Goal: Answer question/provide support: Share knowledge or assist other users

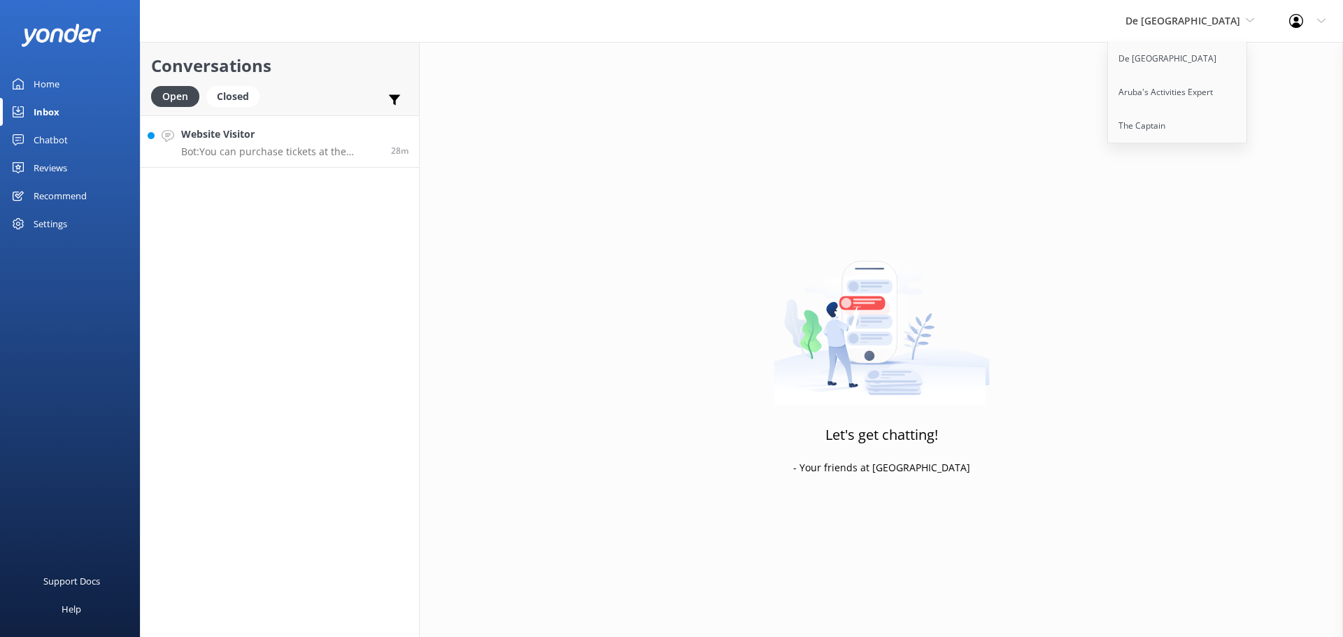
click at [341, 134] on h4 "Website Visitor" at bounding box center [280, 134] width 199 height 15
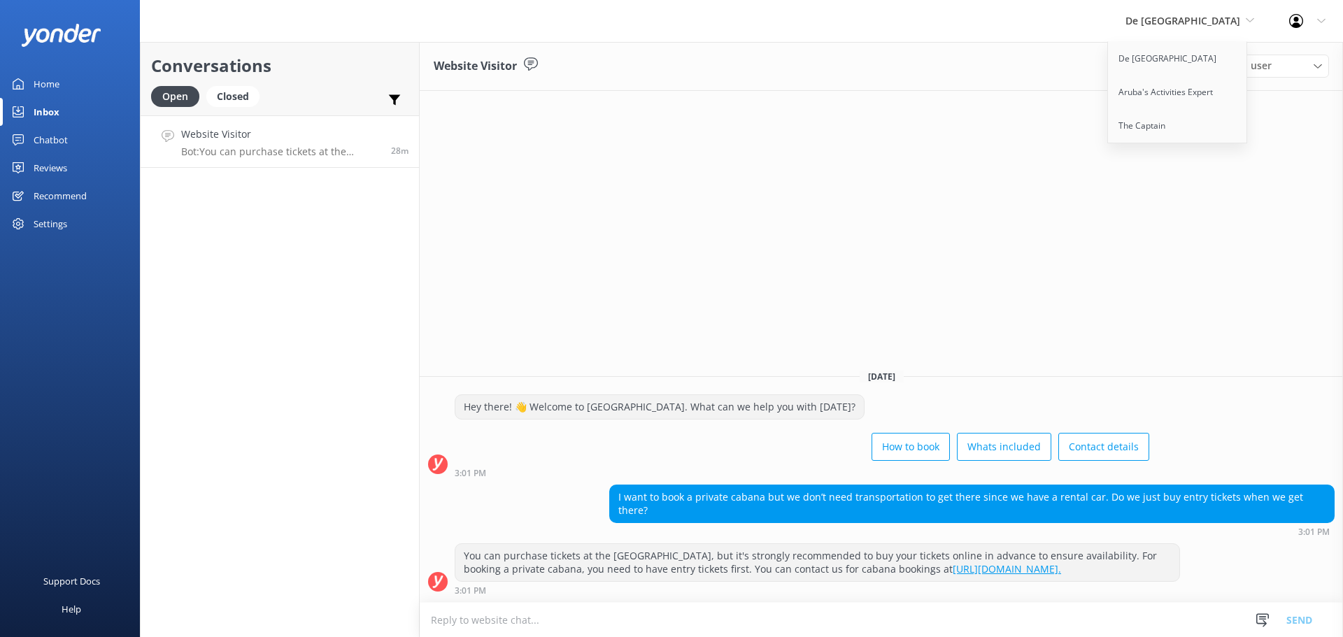
click at [714, 190] on div "Website Visitor Assign user Merienys [PERSON_NAME] [PERSON_NAME] [PERSON_NAME] …" at bounding box center [881, 339] width 923 height 595
click at [255, 95] on div "Closed" at bounding box center [232, 96] width 53 height 21
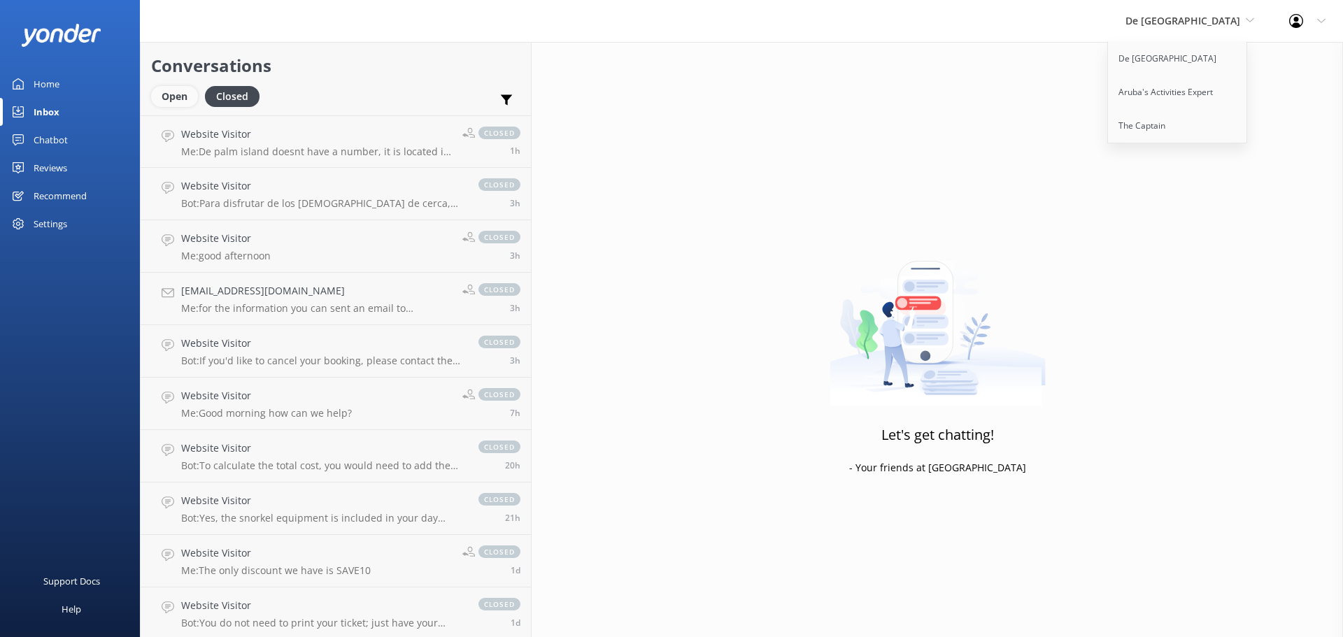
click at [180, 97] on div "Open" at bounding box center [174, 96] width 47 height 21
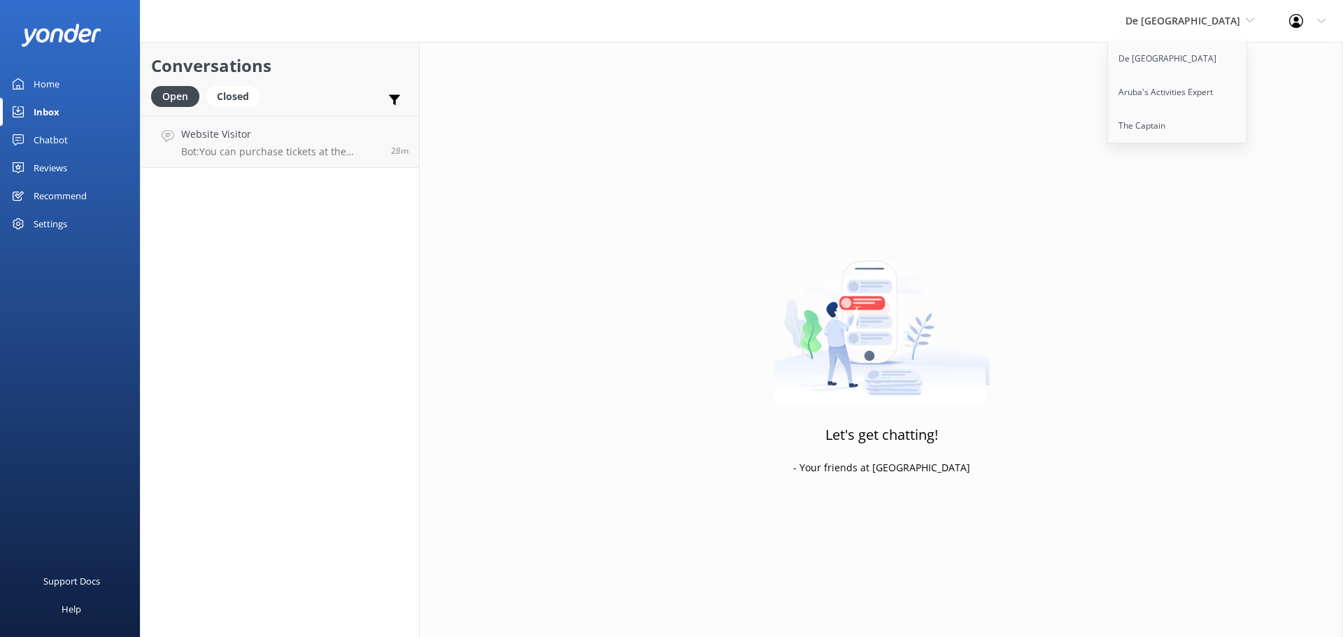
click at [1307, 56] on div "Let's get chatting! - Your friends at [GEOGRAPHIC_DATA]" at bounding box center [881, 360] width 923 height 637
click at [1295, 53] on div "Let's get chatting! - Your friends at [GEOGRAPHIC_DATA]" at bounding box center [881, 360] width 923 height 637
click at [1253, 26] on span "De [GEOGRAPHIC_DATA]" at bounding box center [1189, 20] width 129 height 15
click at [1200, 24] on span "De [GEOGRAPHIC_DATA]" at bounding box center [1182, 20] width 115 height 13
click at [1195, 68] on link "De [GEOGRAPHIC_DATA]" at bounding box center [1178, 59] width 140 height 34
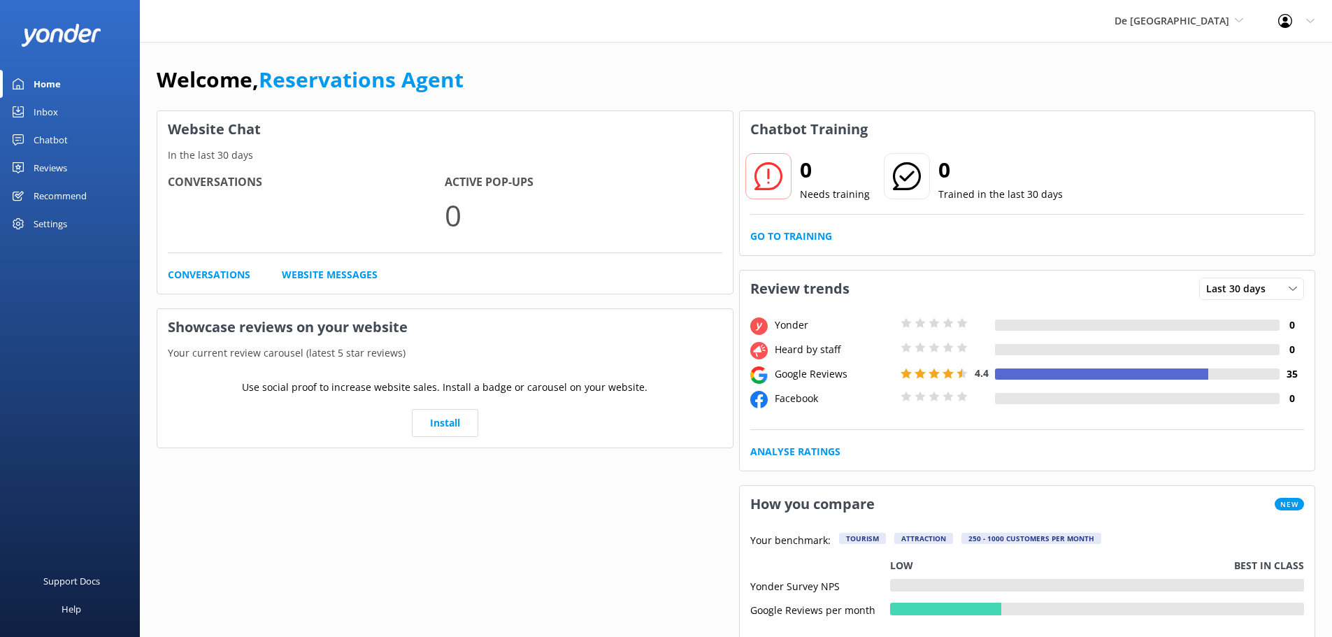
click at [44, 111] on div "Inbox" at bounding box center [46, 112] width 24 height 28
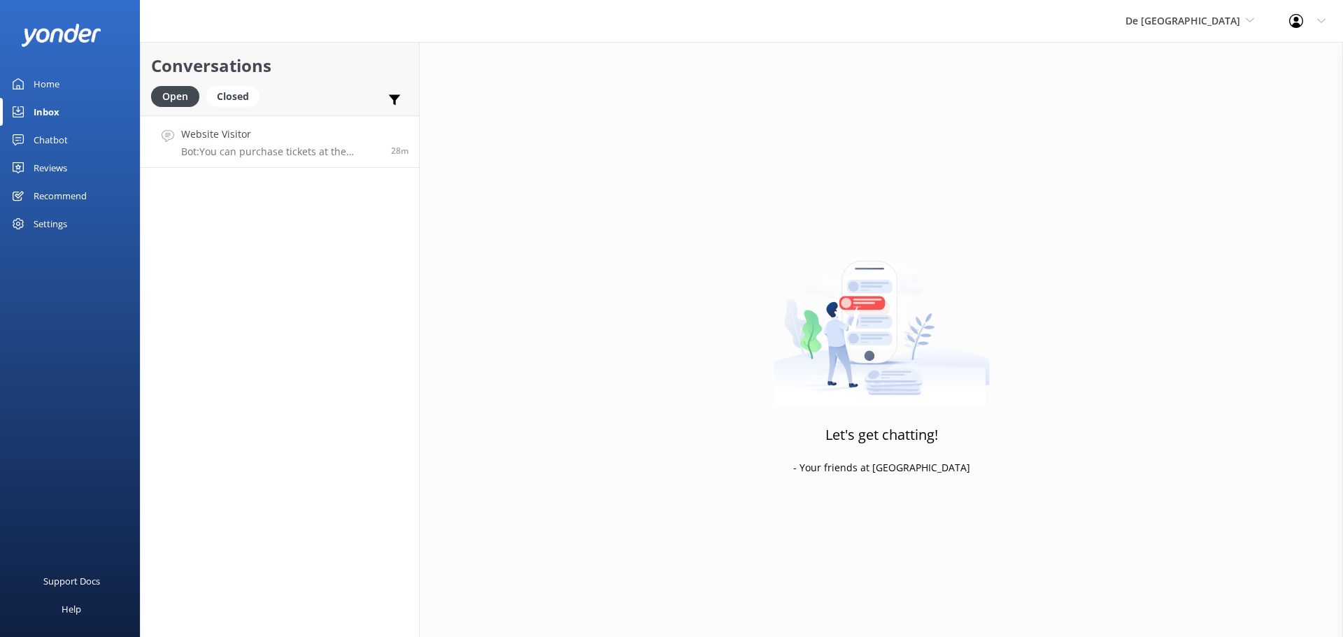
click at [281, 135] on h4 "Website Visitor" at bounding box center [280, 134] width 199 height 15
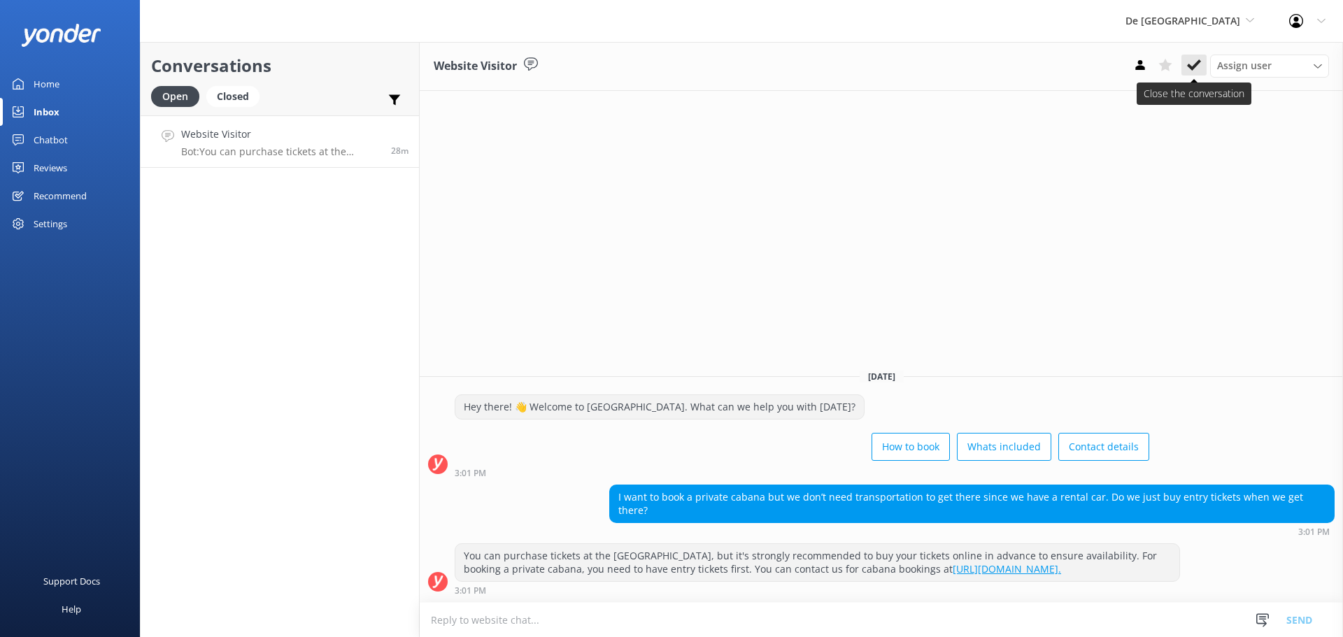
click at [1189, 60] on icon at bounding box center [1194, 65] width 14 height 14
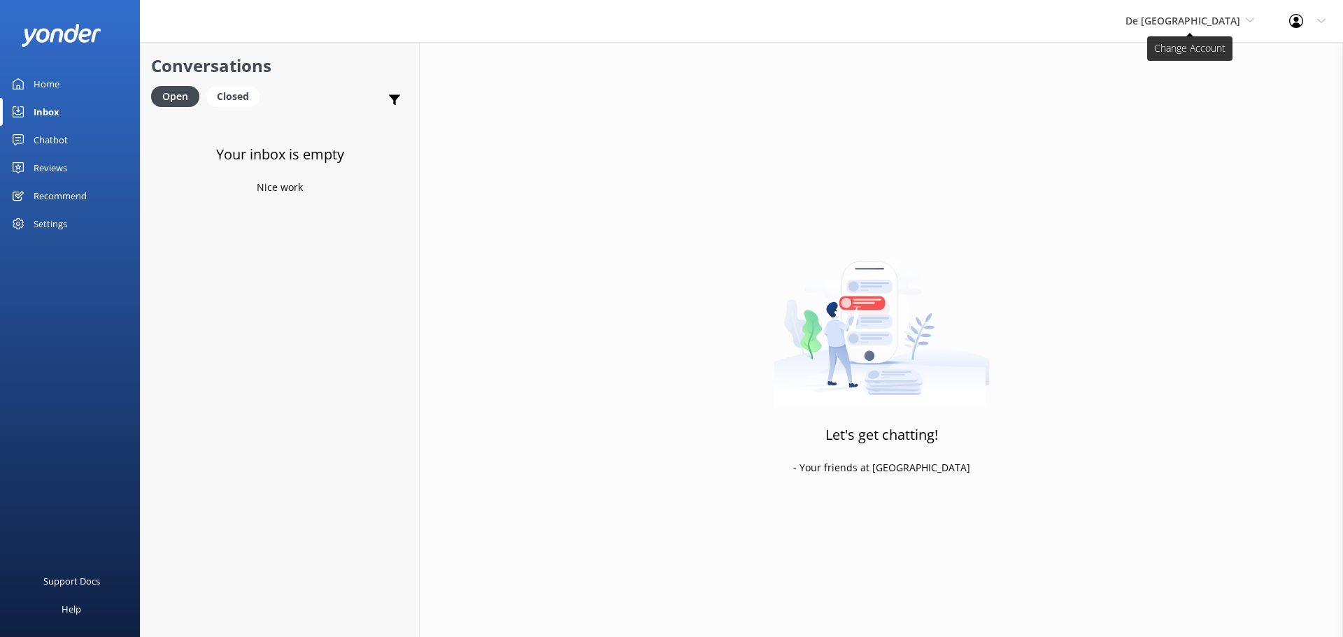
click at [1207, 27] on span "De [GEOGRAPHIC_DATA]" at bounding box center [1189, 20] width 129 height 15
click at [1206, 86] on link "Aruba's Activities Expert" at bounding box center [1178, 93] width 140 height 34
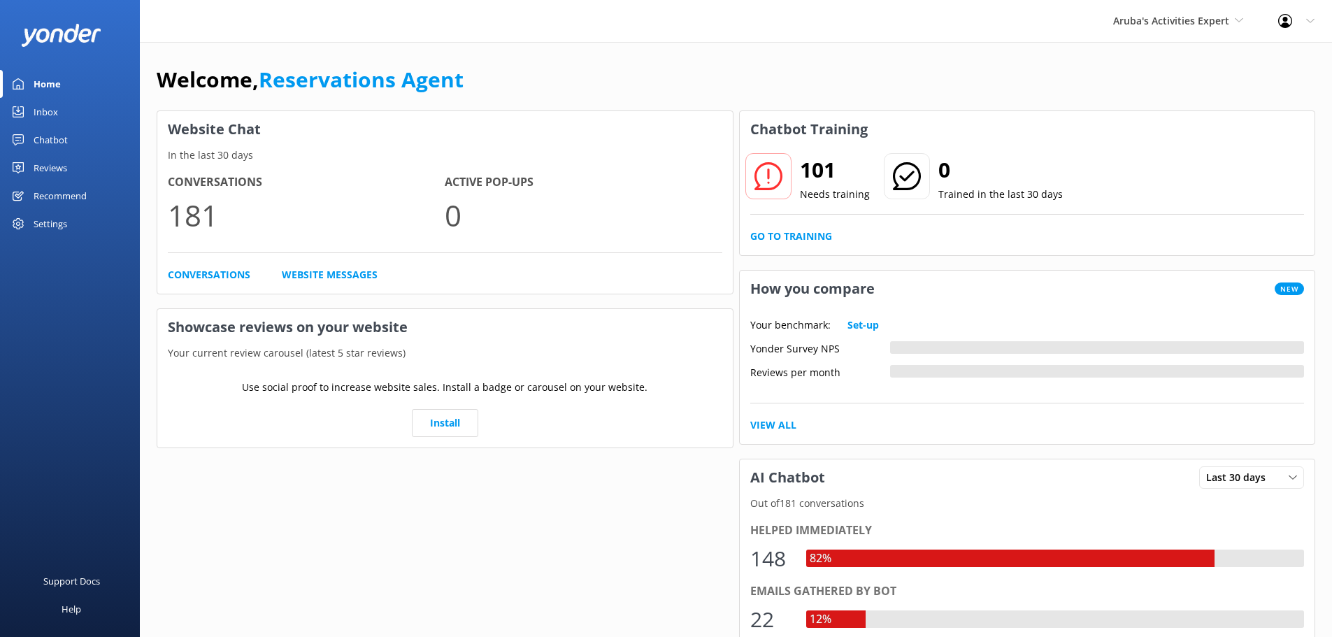
click at [73, 118] on link "Inbox" at bounding box center [70, 112] width 140 height 28
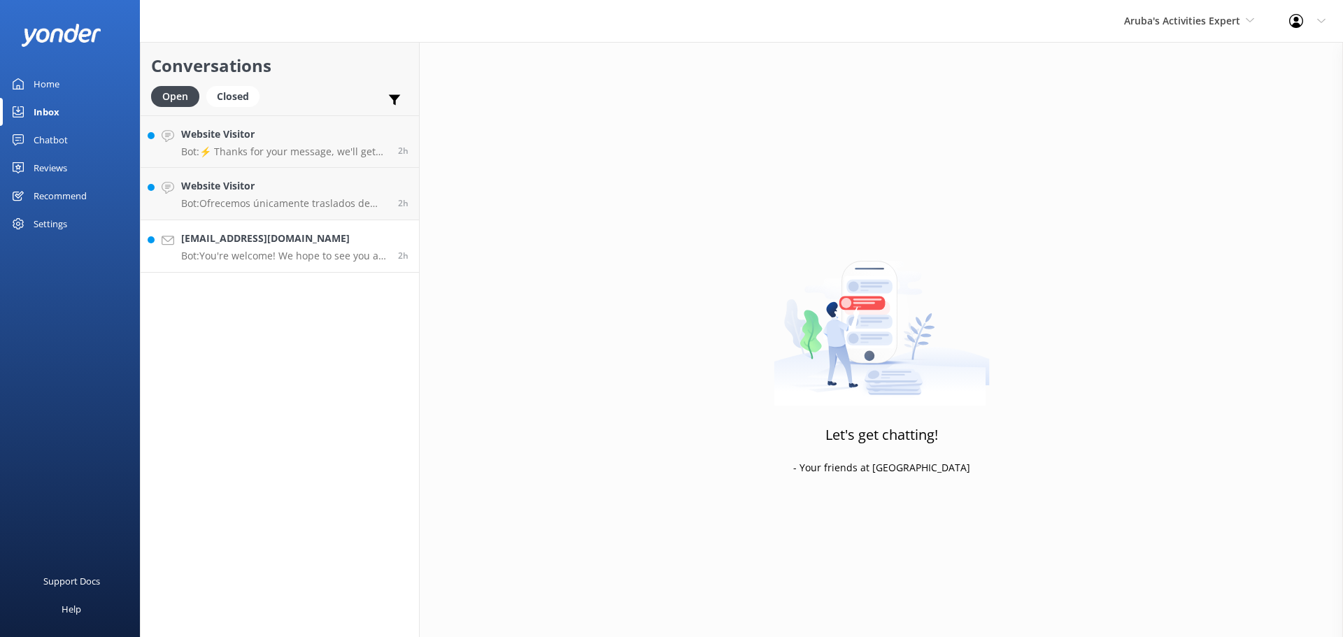
click at [337, 247] on div "[EMAIL_ADDRESS][DOMAIN_NAME] Bot: You're welcome! We hope to see you at [GEOGRA…" at bounding box center [284, 246] width 206 height 31
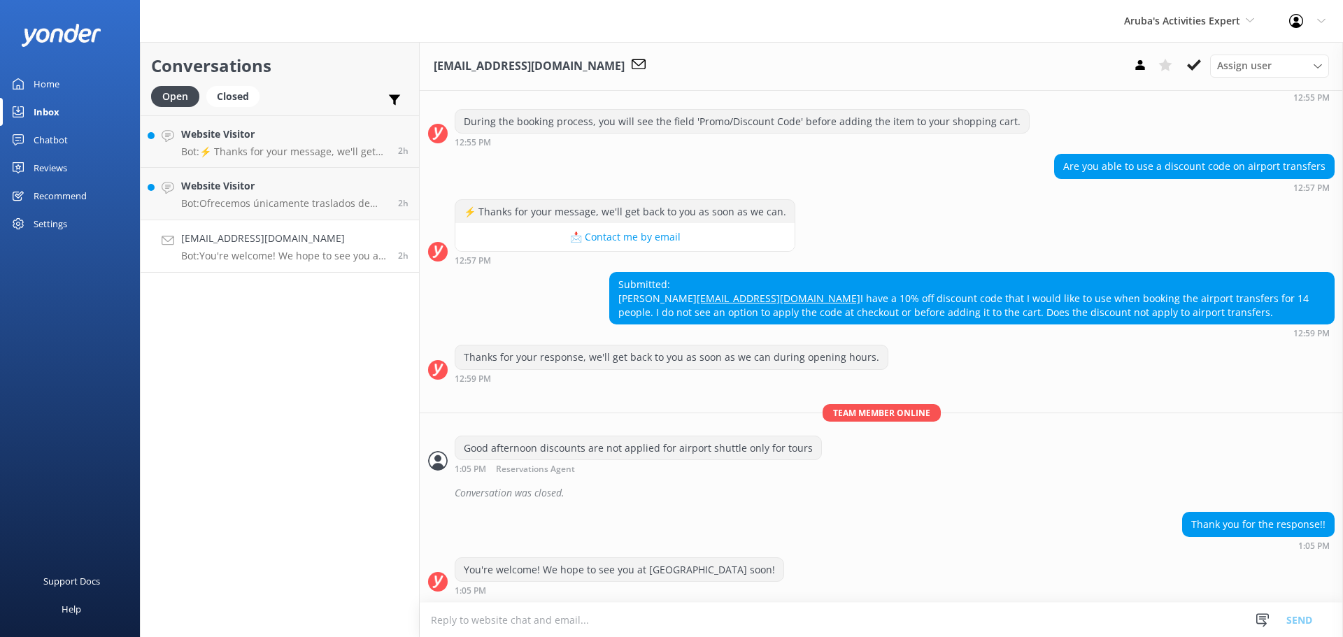
scroll to position [811, 0]
click at [1191, 60] on icon at bounding box center [1194, 65] width 14 height 14
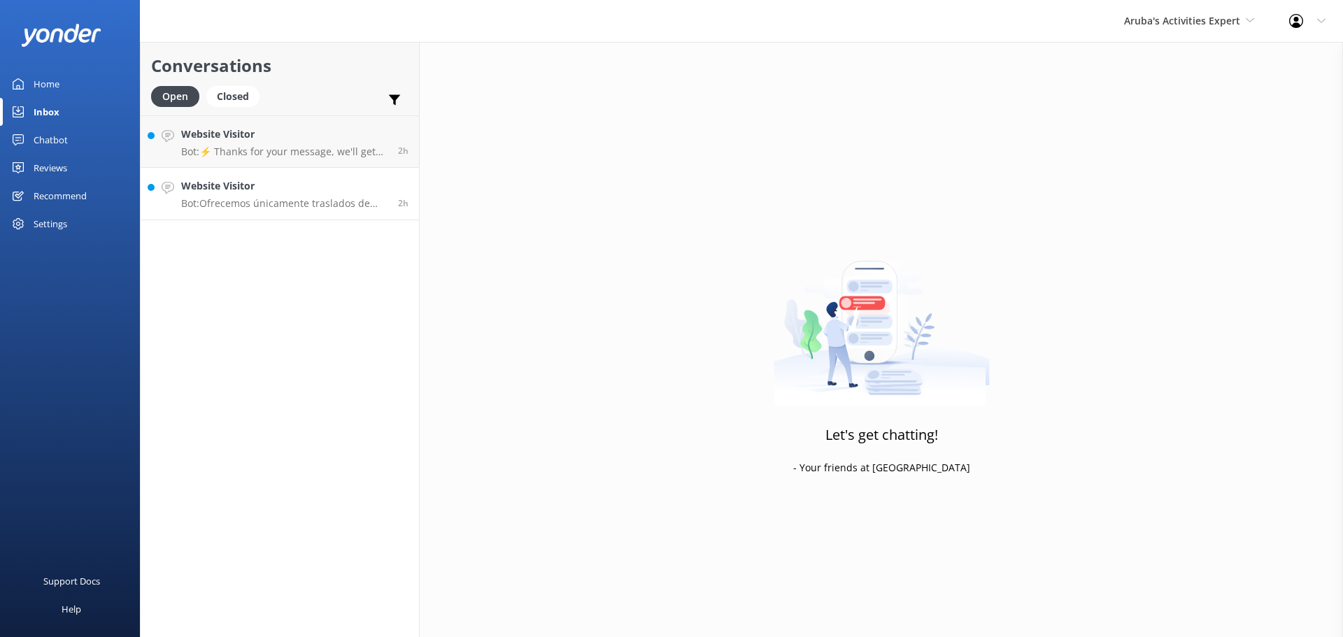
click at [324, 208] on p "Bot: Ofrecemos únicamente traslados de [PERSON_NAME] y vuelta." at bounding box center [284, 203] width 206 height 13
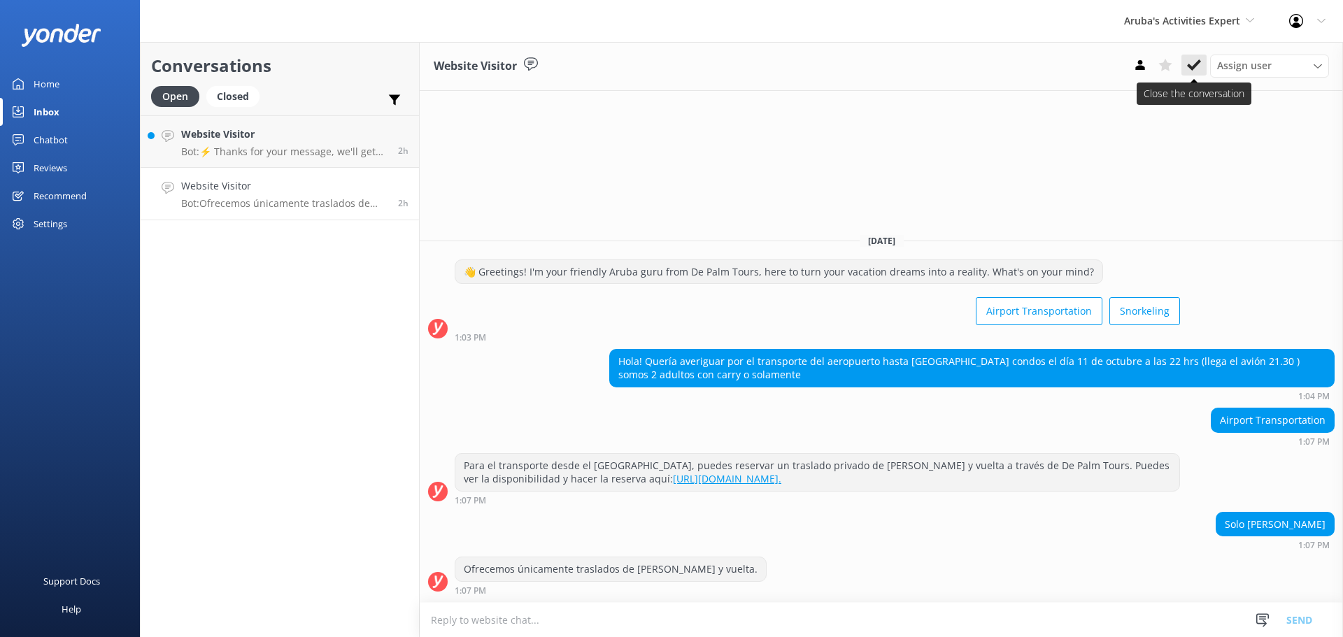
click at [1191, 66] on use at bounding box center [1194, 64] width 14 height 11
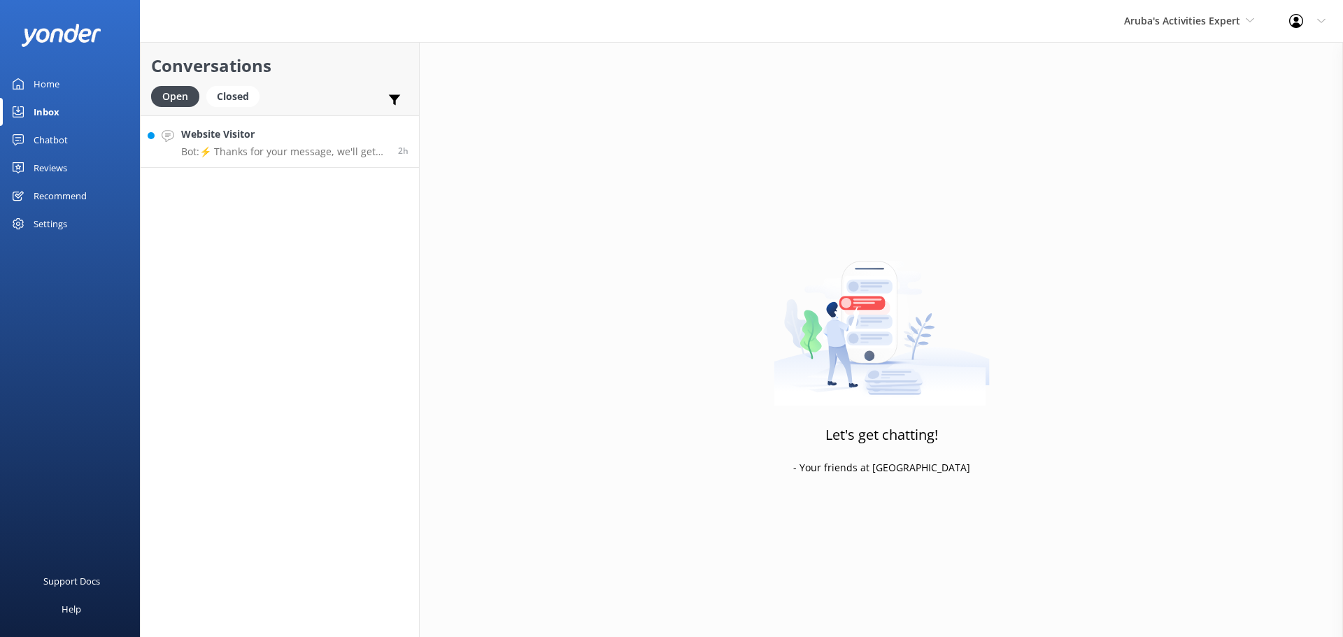
click at [291, 136] on h4 "Website Visitor" at bounding box center [284, 134] width 206 height 15
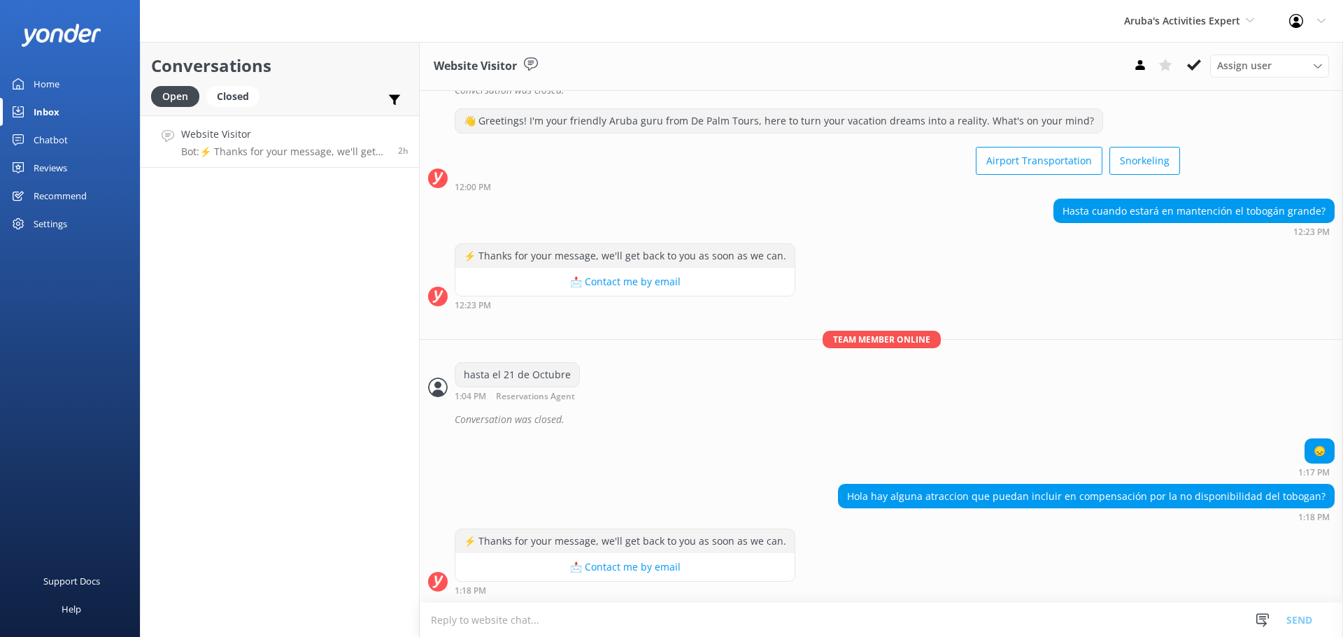
scroll to position [1081, 0]
click at [637, 620] on textarea at bounding box center [881, 620] width 923 height 34
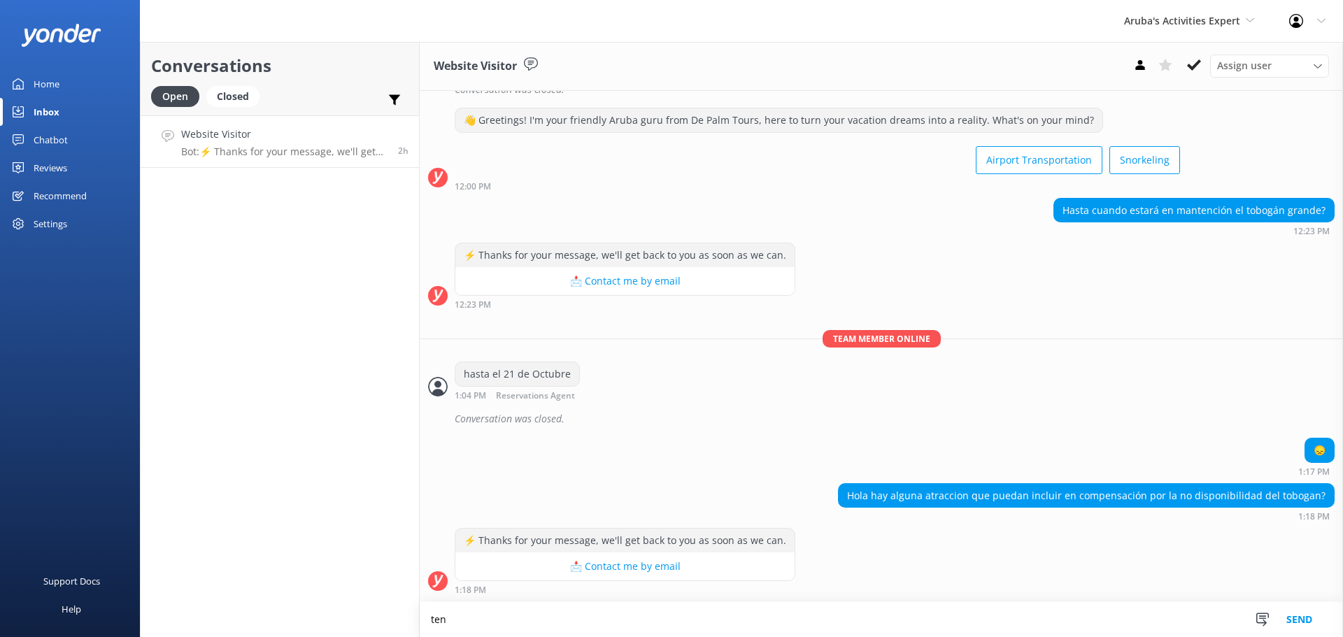
scroll to position [1082, 0]
type textarea "tenemos el water splash pueden visitar [DOMAIN_NAME]"
click at [1299, 625] on button "Send" at bounding box center [1299, 619] width 52 height 35
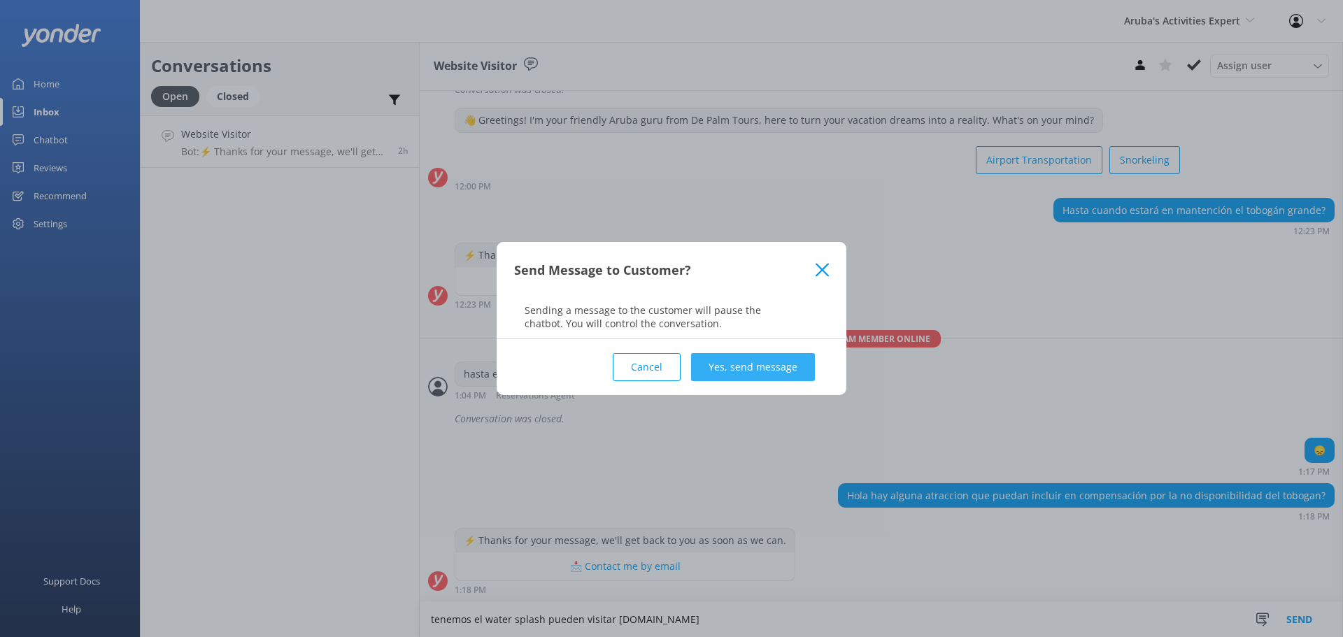
click at [721, 372] on button "Yes, send message" at bounding box center [753, 367] width 124 height 28
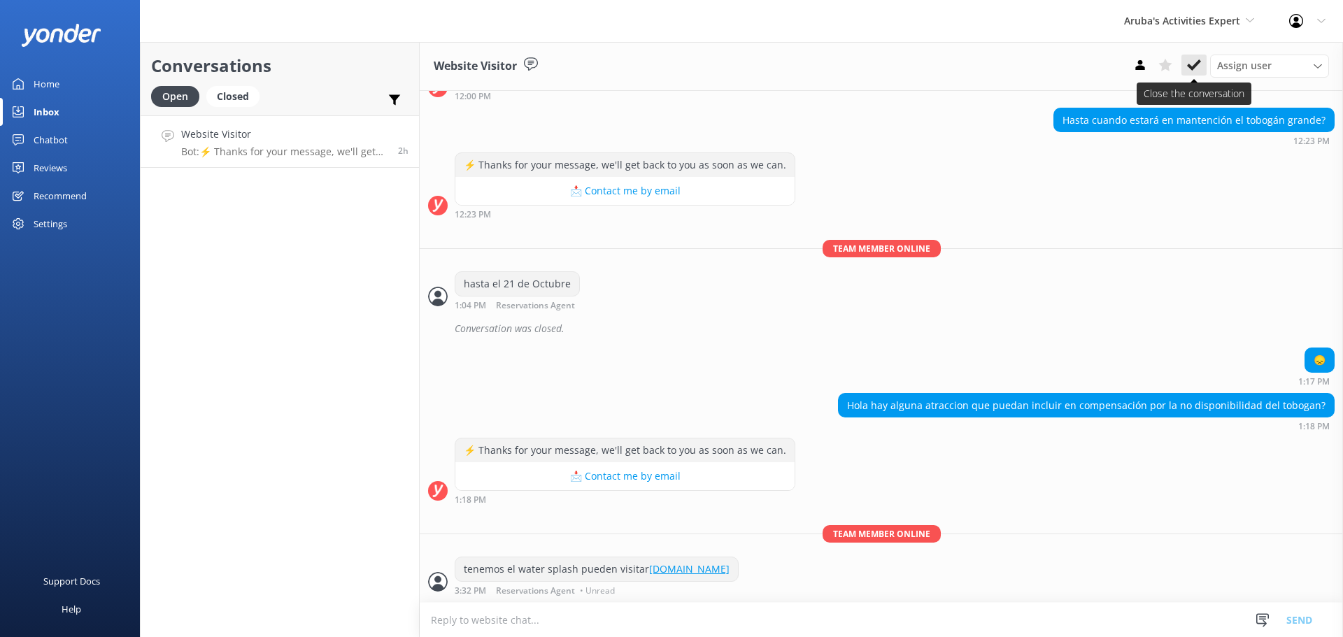
scroll to position [1172, 0]
click at [1197, 64] on use at bounding box center [1194, 64] width 14 height 11
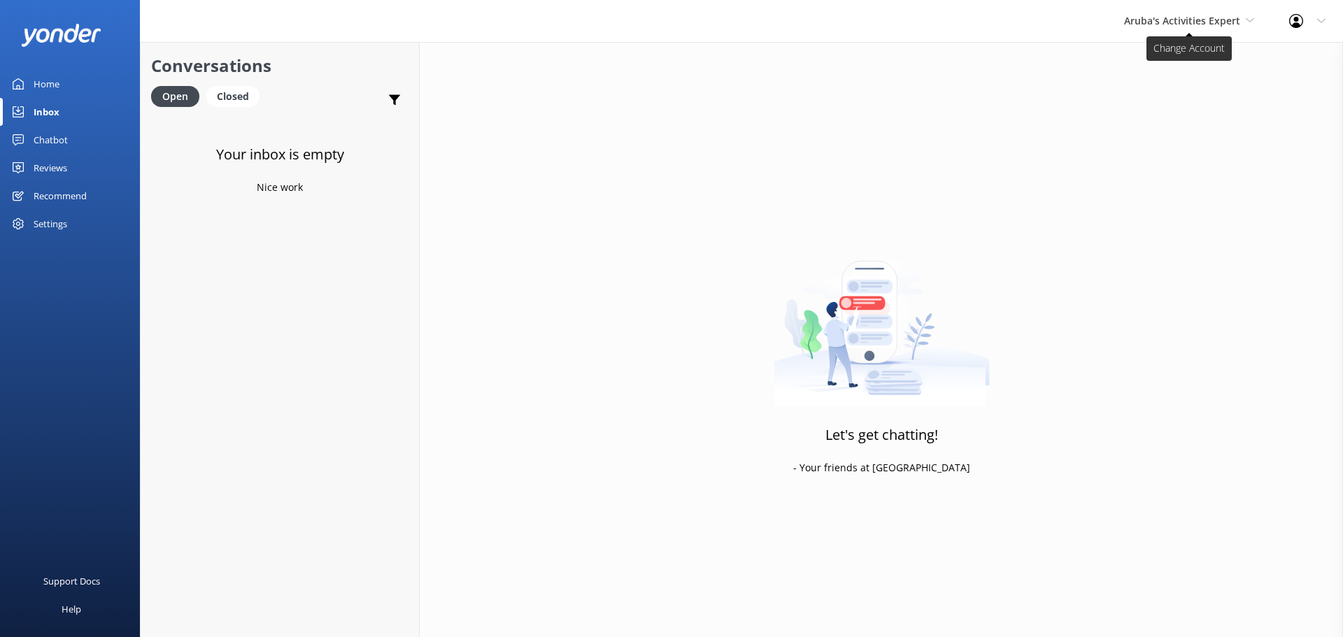
click at [1205, 18] on span "Aruba's Activities Expert" at bounding box center [1182, 20] width 116 height 13
click at [1151, 124] on link "The Captain" at bounding box center [1177, 126] width 140 height 34
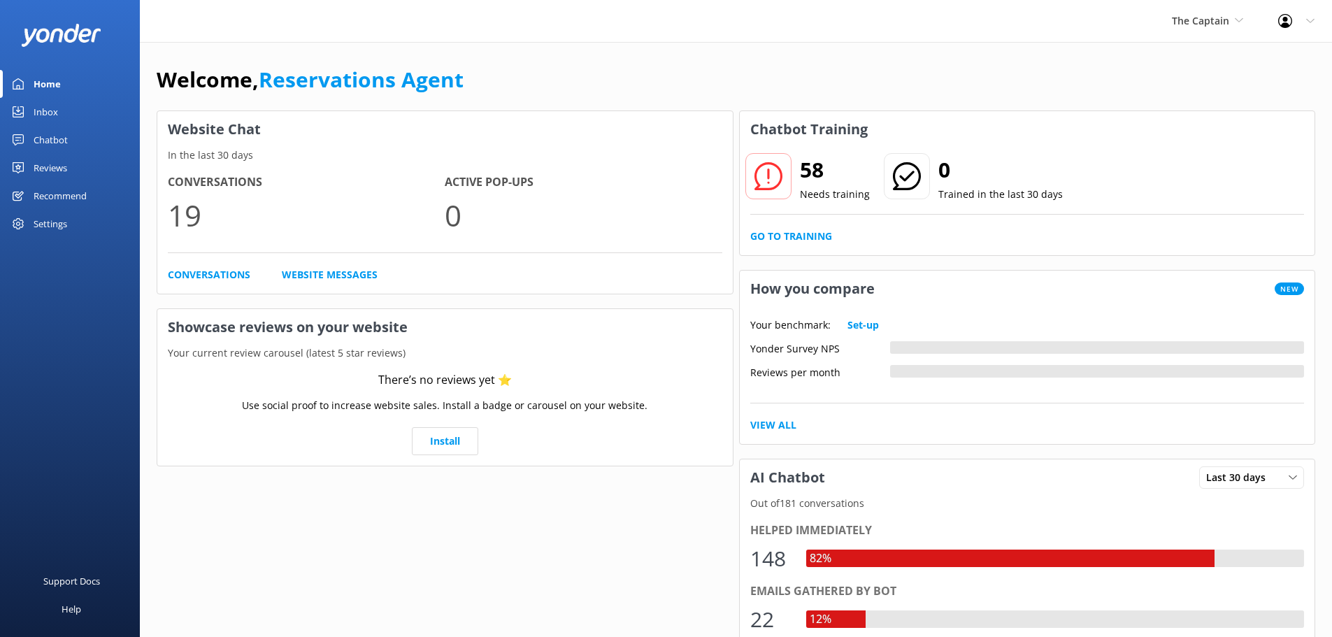
click at [53, 105] on div "Inbox" at bounding box center [46, 112] width 24 height 28
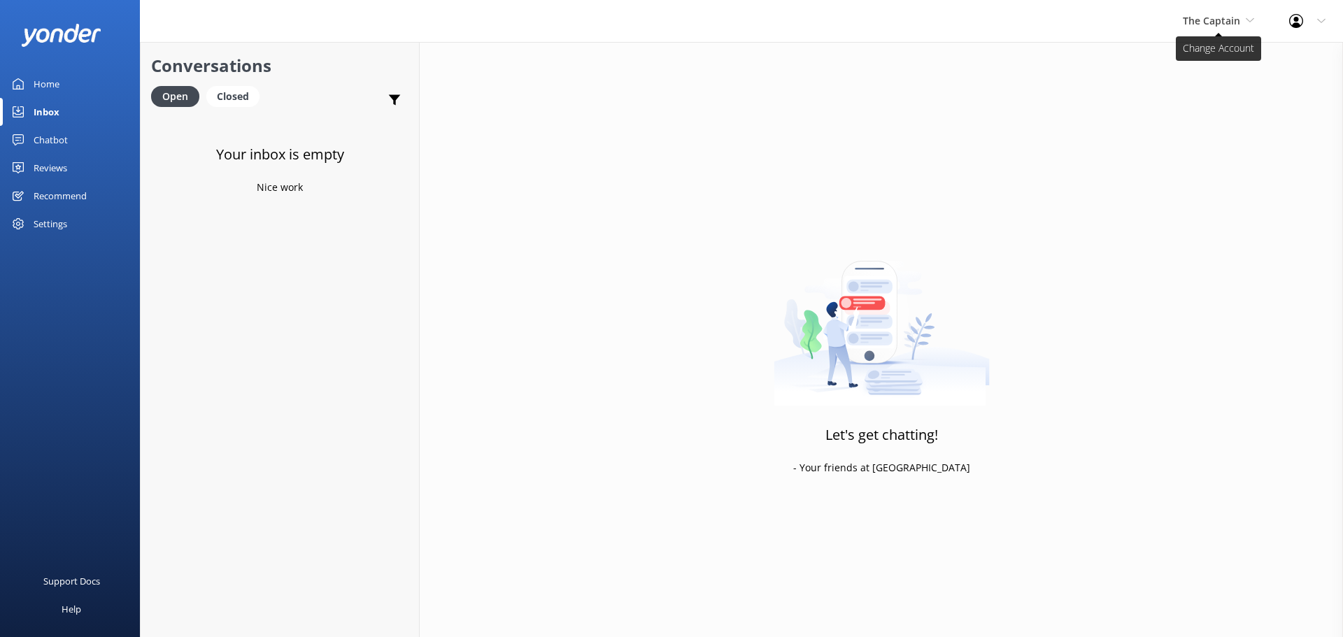
click at [1200, 28] on span "The Captain" at bounding box center [1218, 20] width 71 height 15
click at [1196, 68] on link "De [GEOGRAPHIC_DATA]" at bounding box center [1235, 59] width 140 height 34
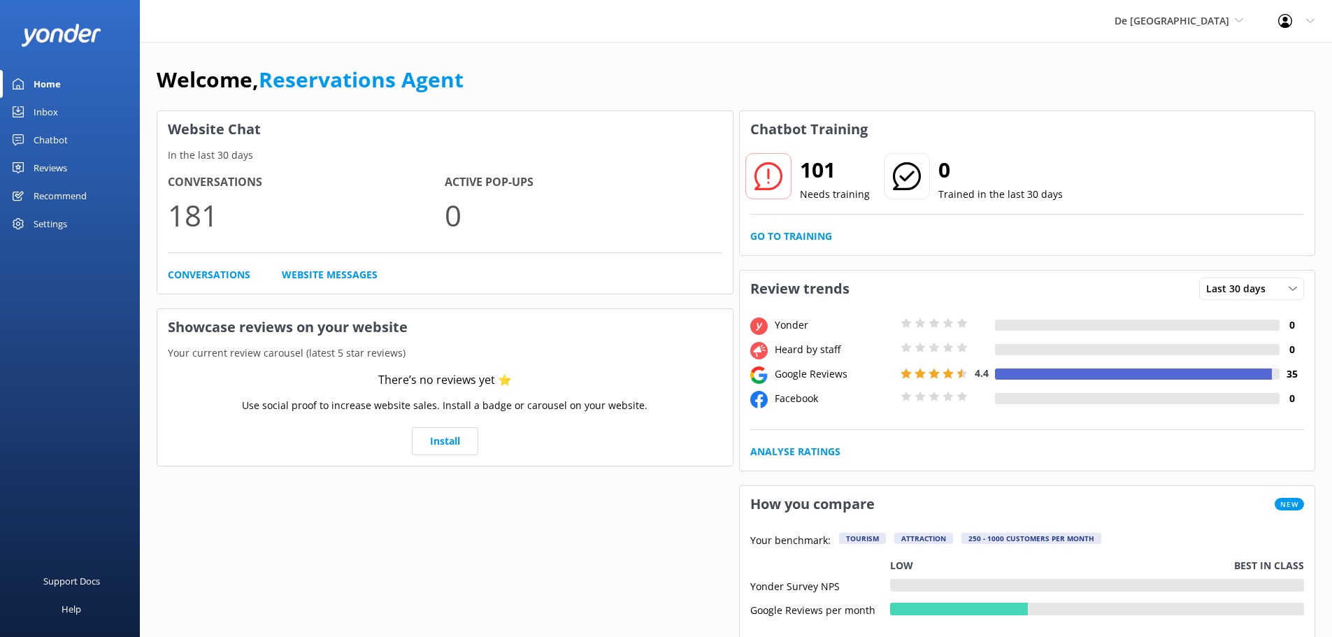
click at [74, 108] on link "Inbox" at bounding box center [70, 112] width 140 height 28
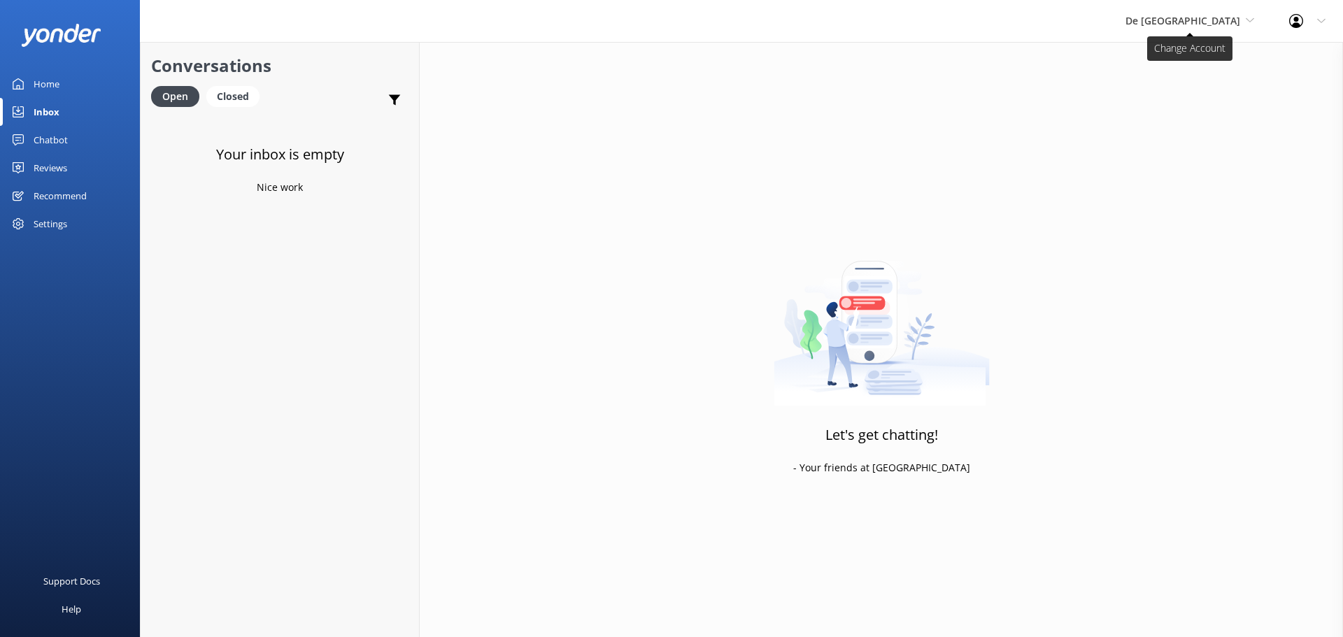
click at [1193, 17] on span "De [GEOGRAPHIC_DATA]" at bounding box center [1182, 20] width 115 height 13
click at [1192, 125] on link "The Captain" at bounding box center [1178, 126] width 140 height 34
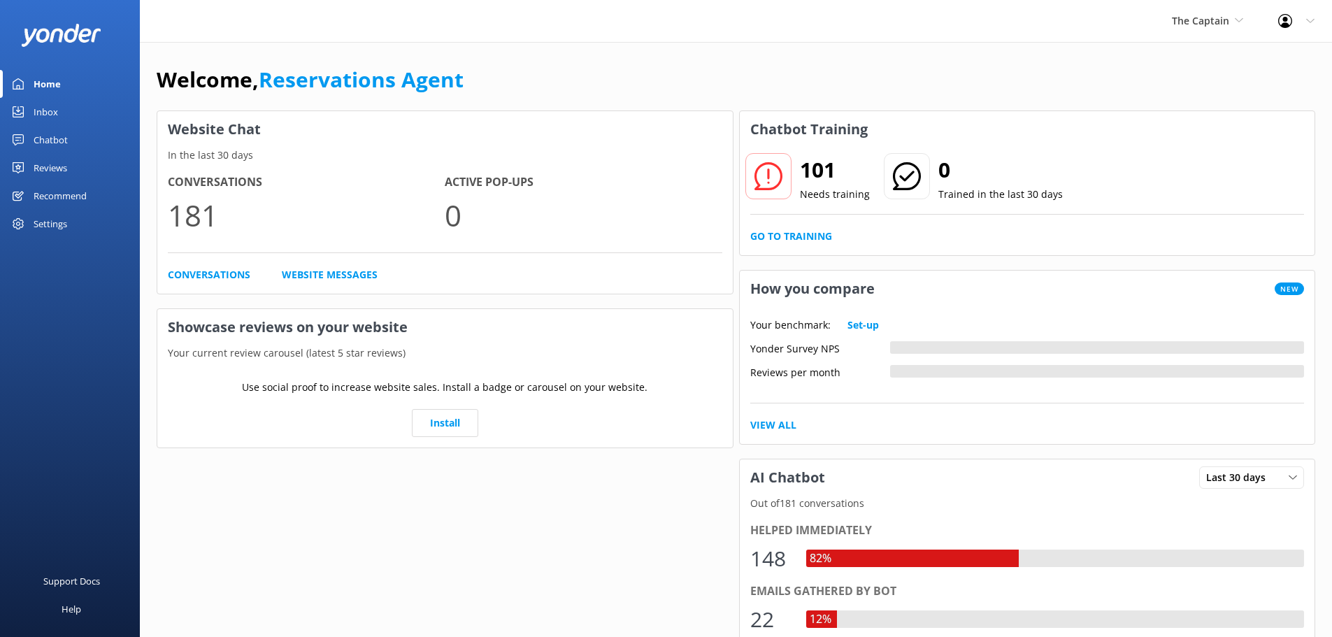
click at [36, 113] on div "Inbox" at bounding box center [46, 112] width 24 height 28
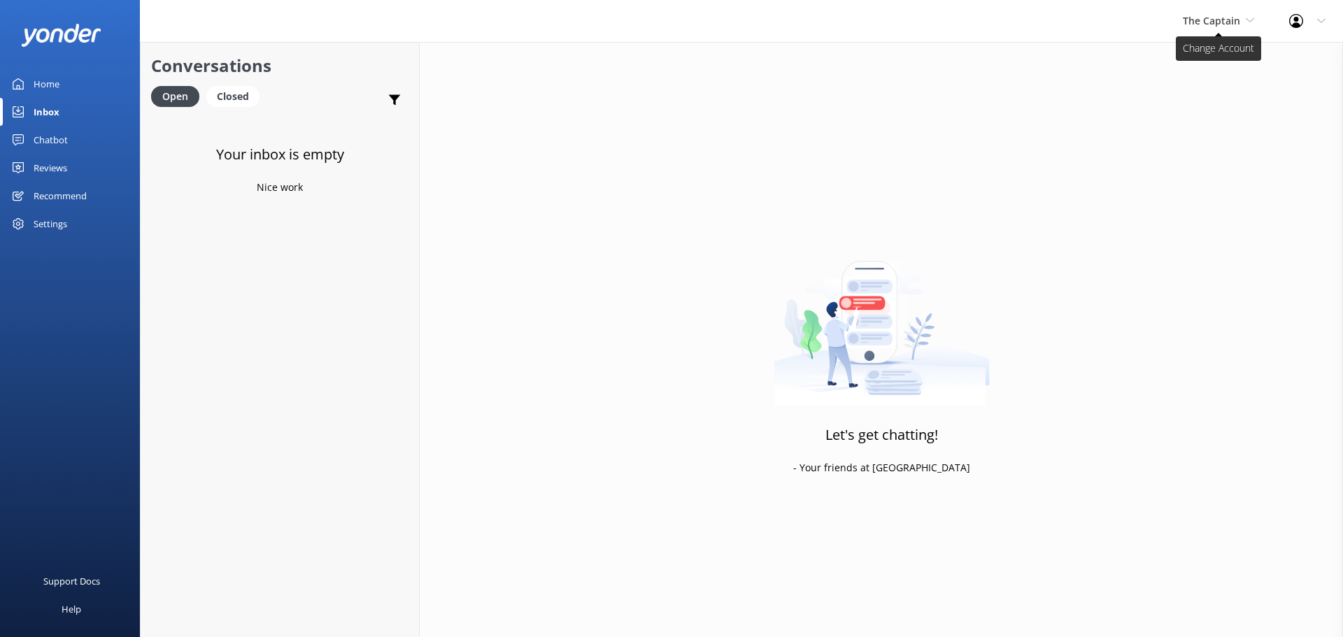
click at [1202, 16] on span "The Captain" at bounding box center [1211, 20] width 57 height 13
click at [1185, 52] on link "De [GEOGRAPHIC_DATA]" at bounding box center [1235, 59] width 140 height 34
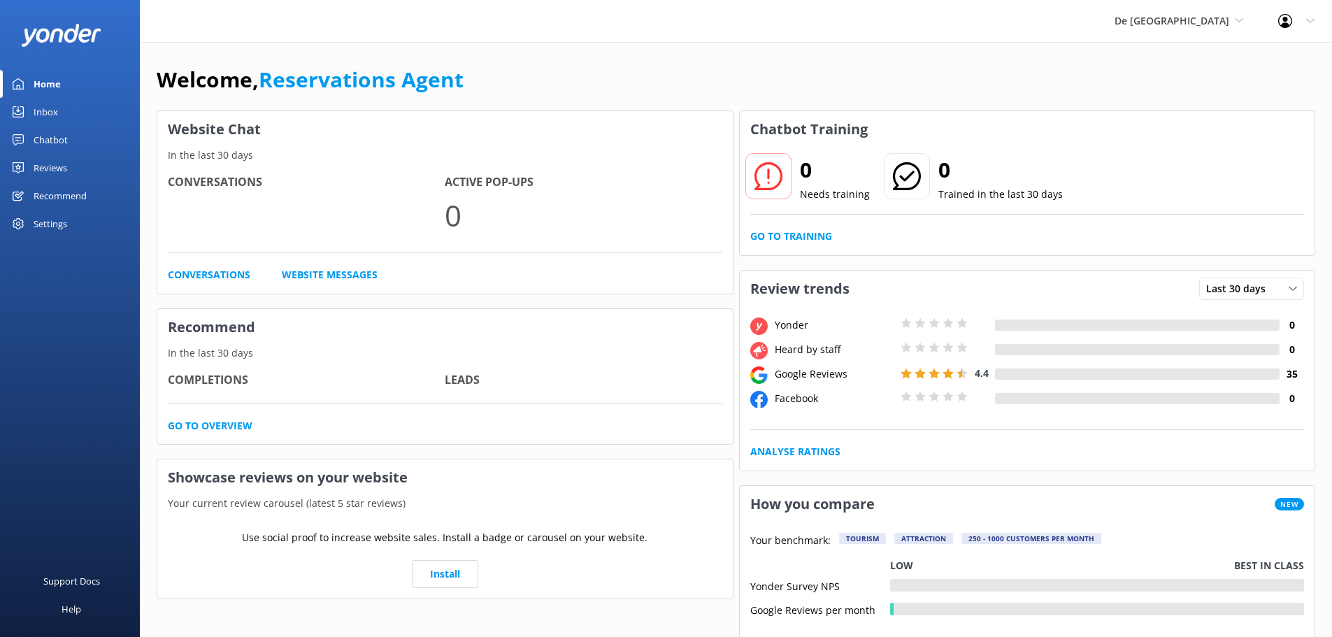
click at [65, 109] on link "Inbox" at bounding box center [70, 112] width 140 height 28
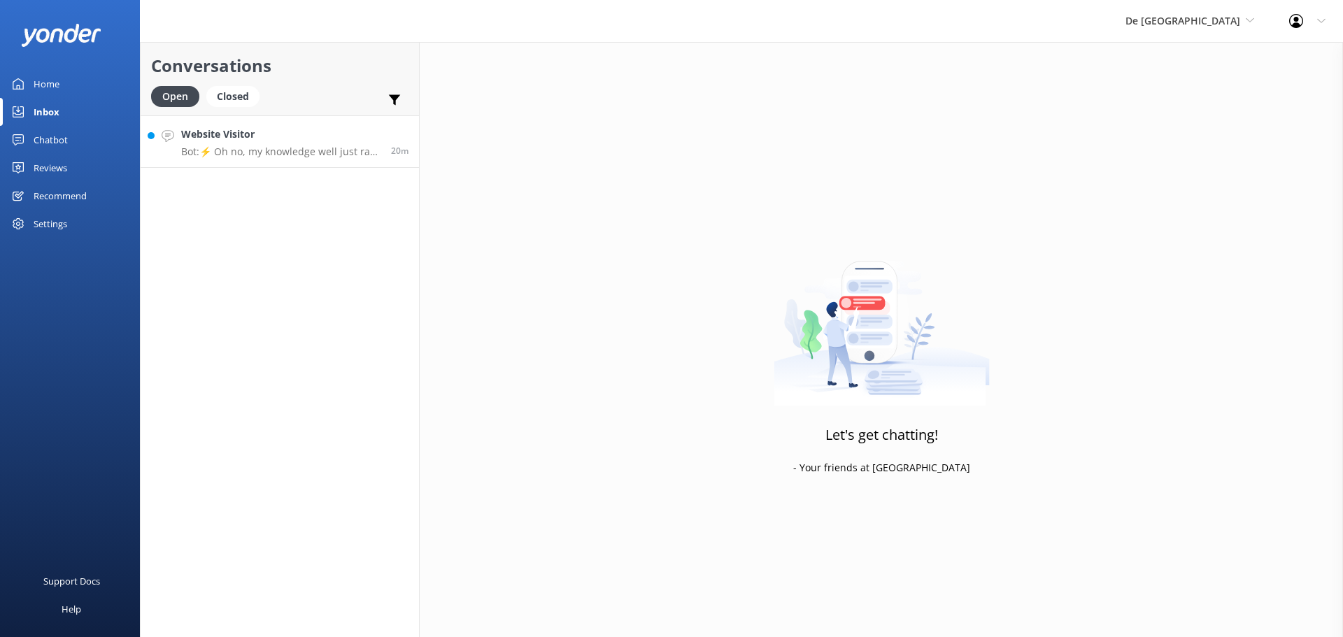
click at [282, 134] on h4 "Website Visitor" at bounding box center [280, 134] width 199 height 15
click at [255, 125] on link "Website Visitor Bot: ⚡ Oh no, my knowledge well just ran dry! Could you reshuff…" at bounding box center [280, 141] width 278 height 52
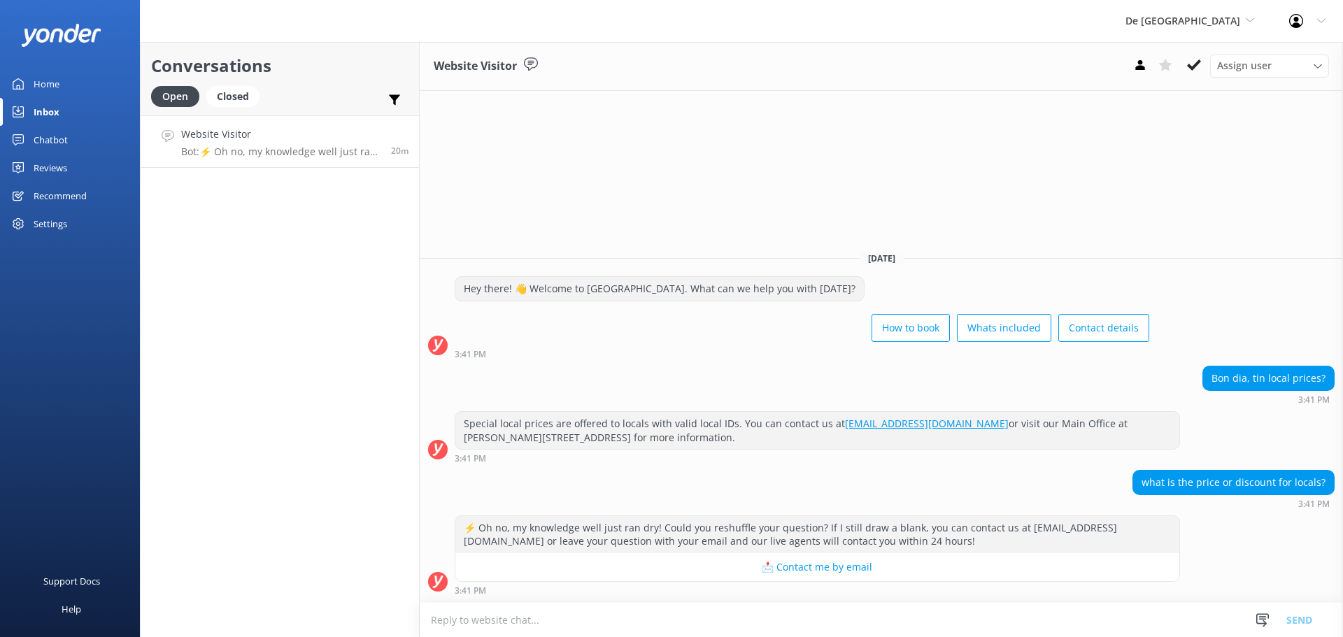
click at [881, 624] on textarea at bounding box center [881, 620] width 923 height 34
click at [621, 625] on textarea "bon dia pa local ta keda mesun prijs ku tourista" at bounding box center [881, 619] width 923 height 35
click at [654, 622] on textarea "bon dia pa local ta keda mesun prijs ku turista" at bounding box center [881, 619] width 923 height 35
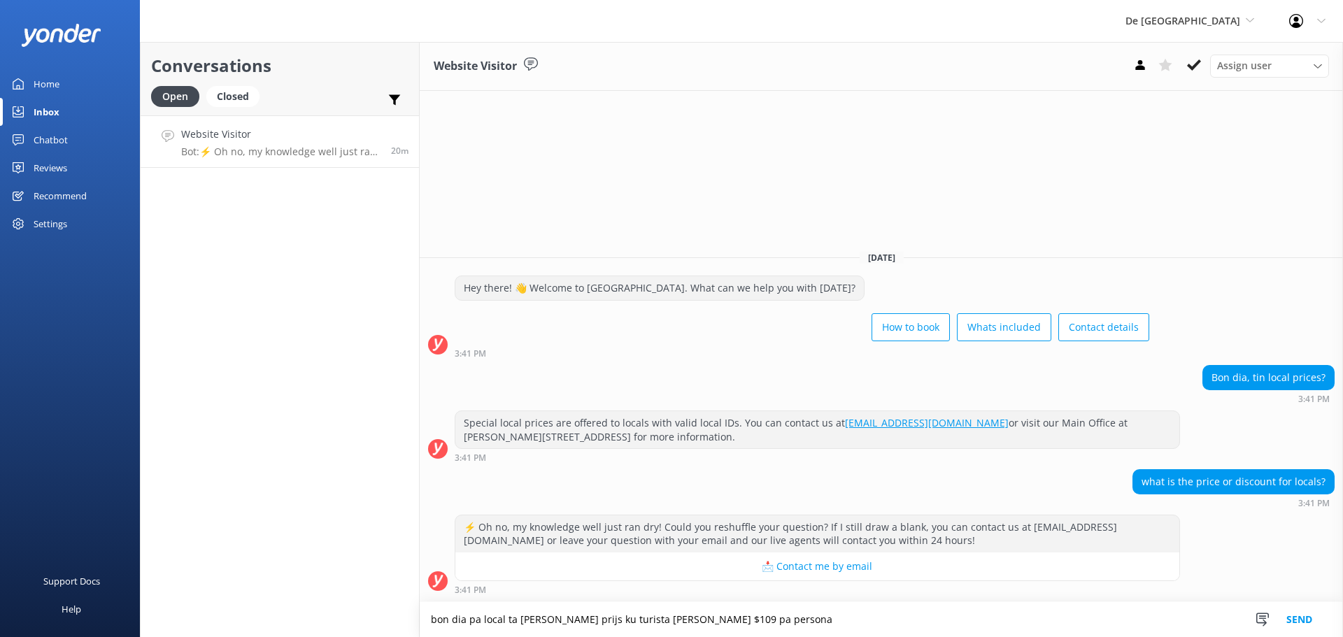
type textarea "bon dia pa local ta keda mesun prijs ku turista kual ta $109 pa persona"
click at [1307, 609] on button "Send" at bounding box center [1299, 619] width 52 height 35
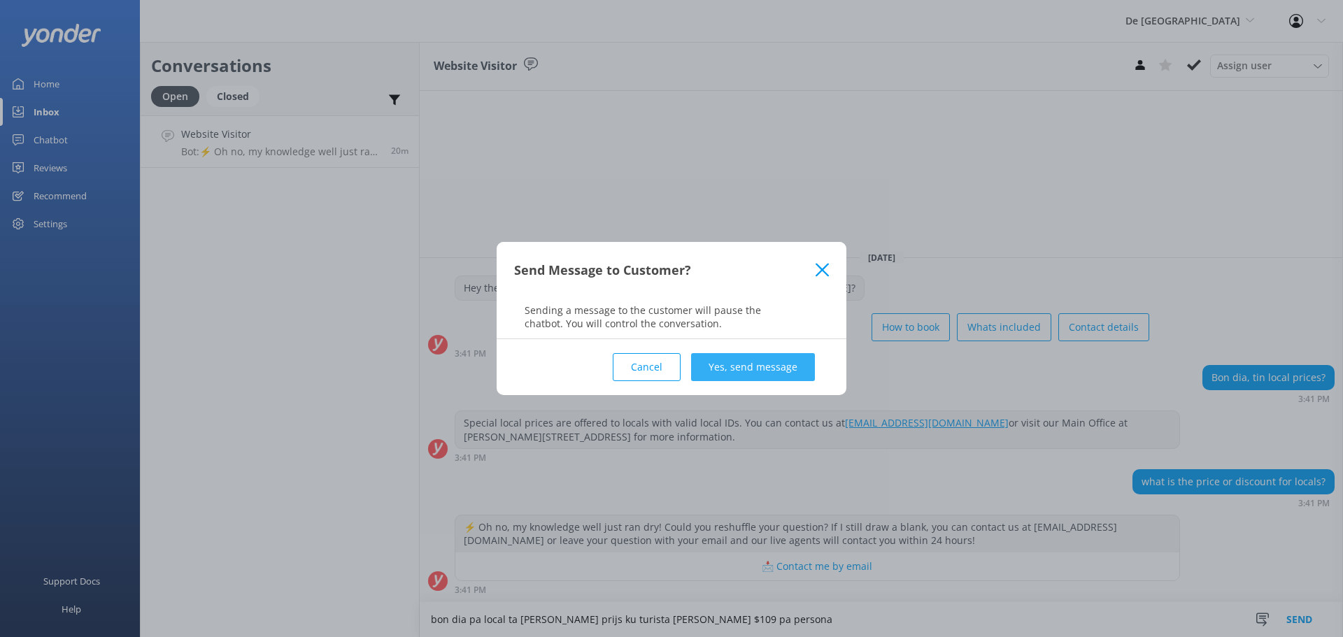
click at [728, 369] on button "Yes, send message" at bounding box center [753, 367] width 124 height 28
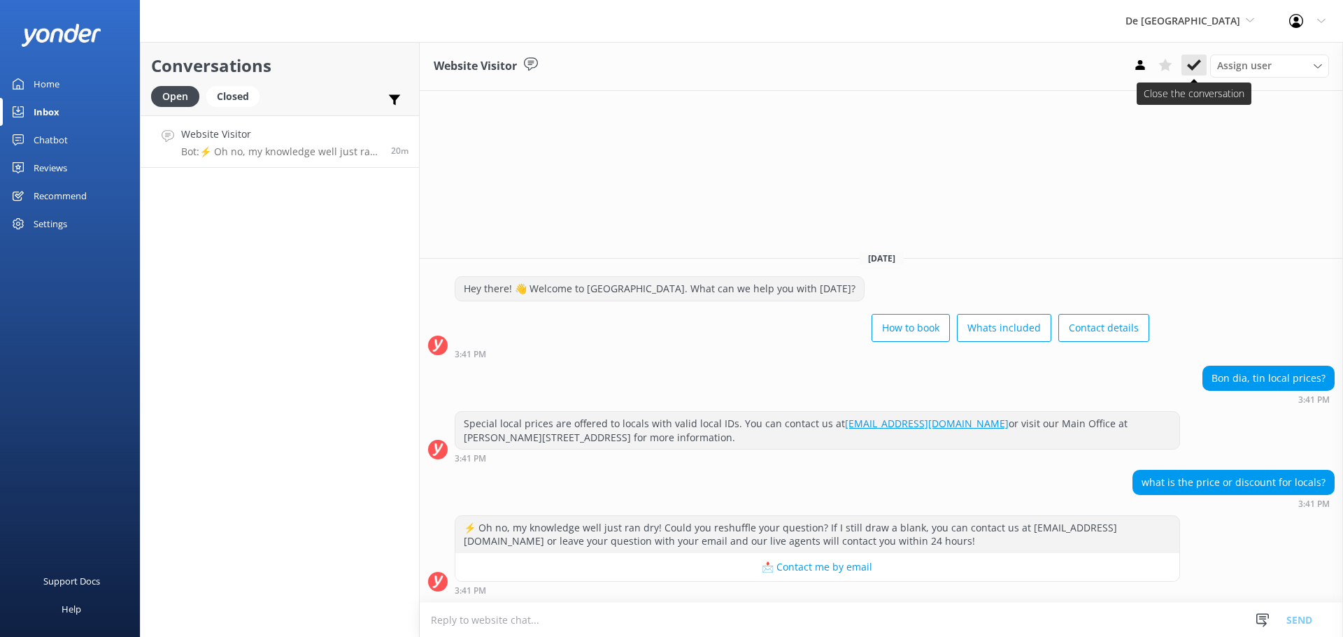
click at [1196, 66] on use at bounding box center [1194, 64] width 14 height 11
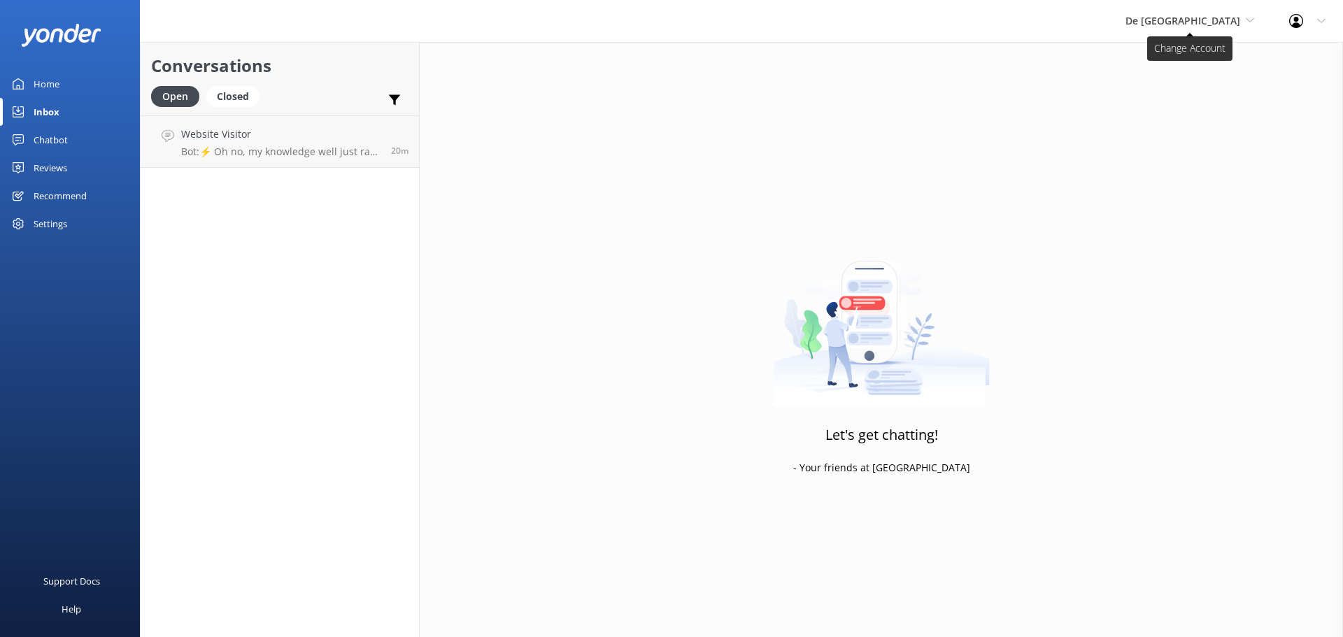
click at [1204, 22] on span "De [GEOGRAPHIC_DATA]" at bounding box center [1182, 20] width 115 height 13
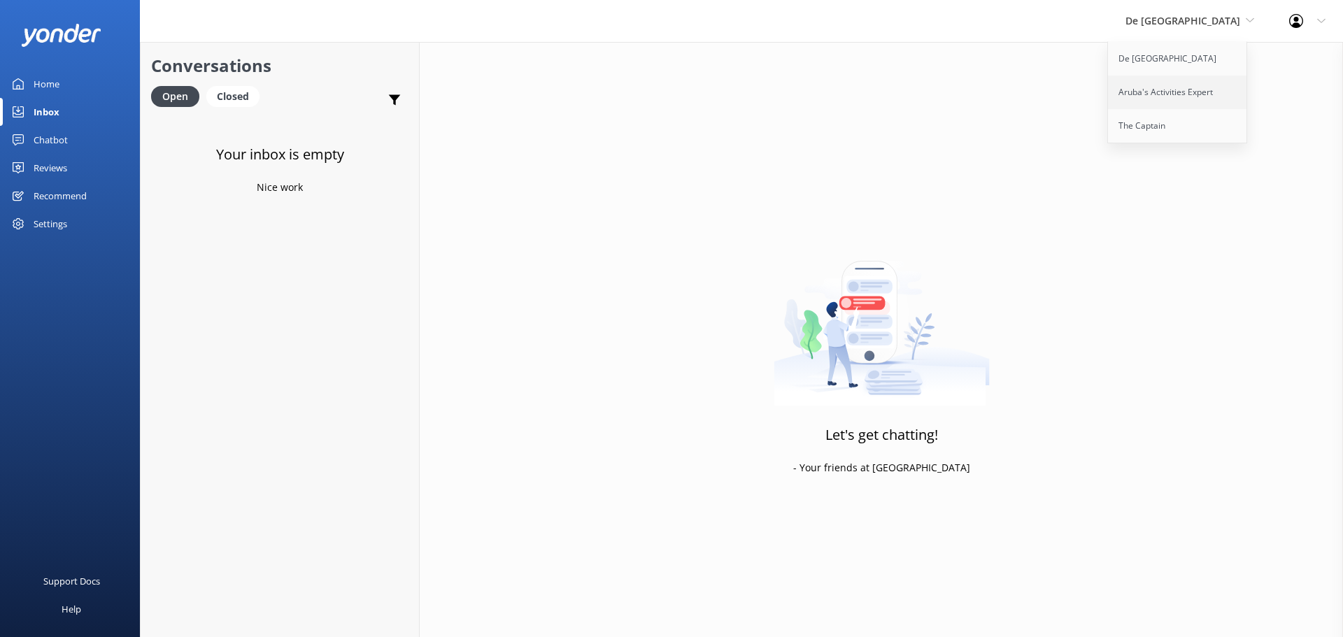
click at [1202, 94] on link "Aruba's Activities Expert" at bounding box center [1178, 93] width 140 height 34
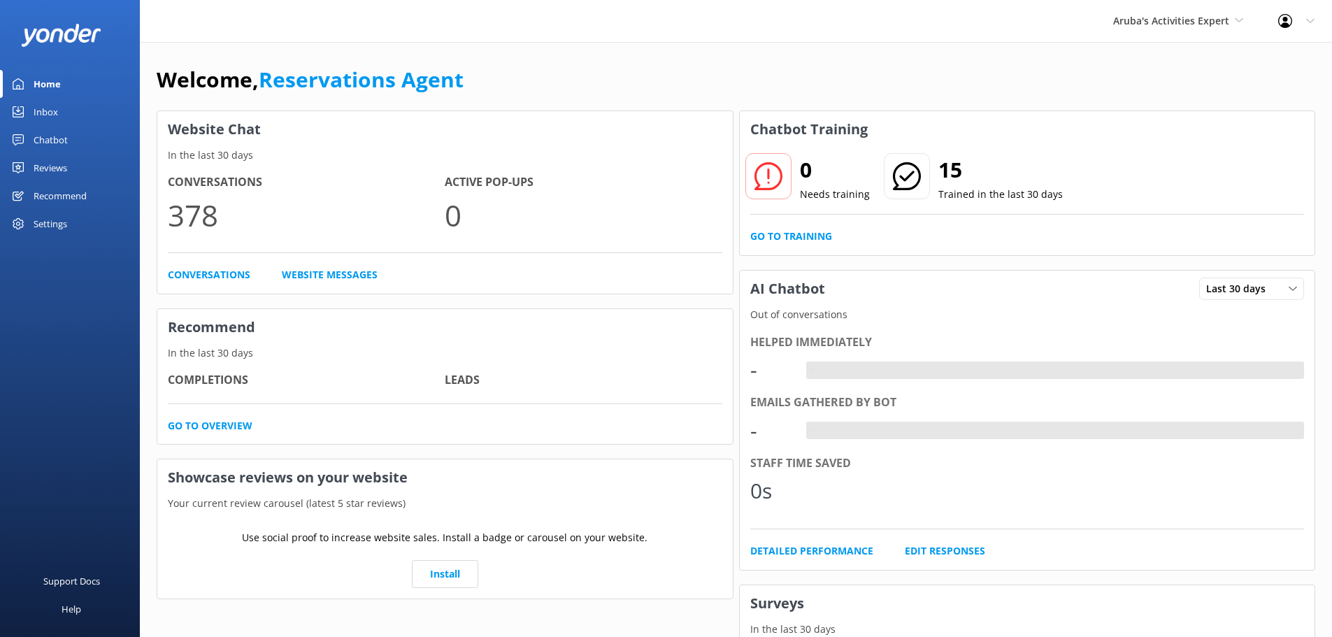
click at [55, 101] on div "Inbox" at bounding box center [46, 112] width 24 height 28
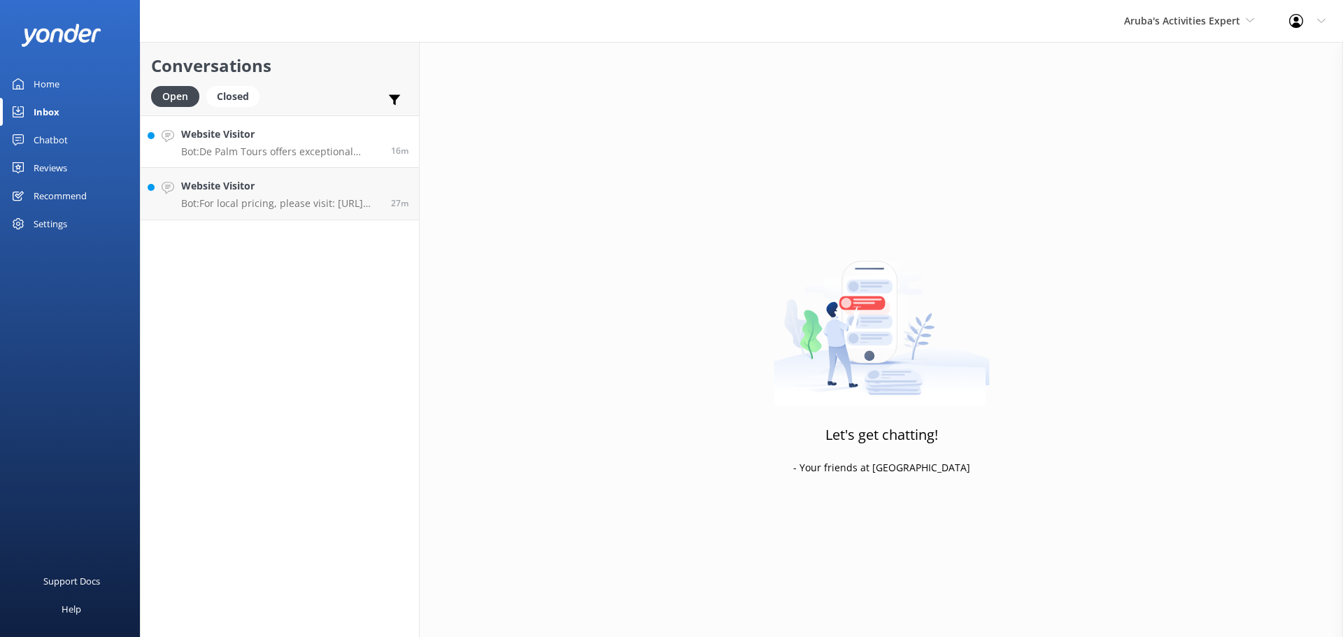
click at [268, 125] on link "Website Visitor Bot: De Palm Tours offers exceptional airport transfer services…" at bounding box center [280, 141] width 278 height 52
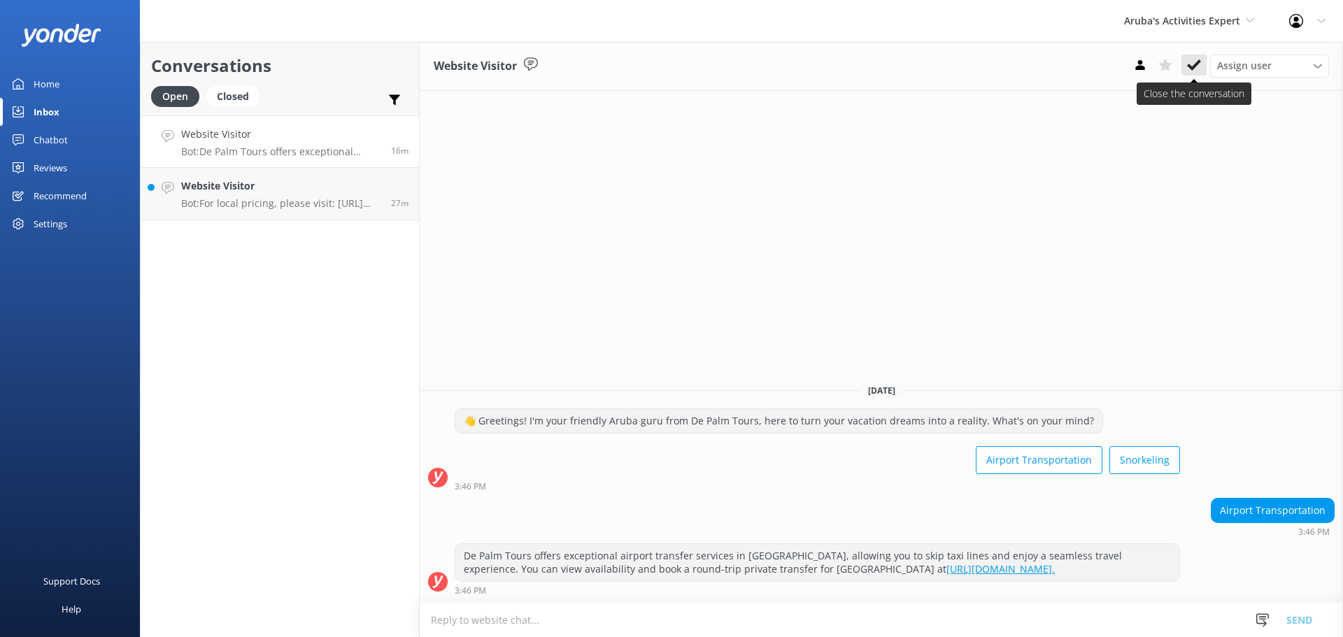
click at [1193, 58] on icon at bounding box center [1194, 65] width 14 height 14
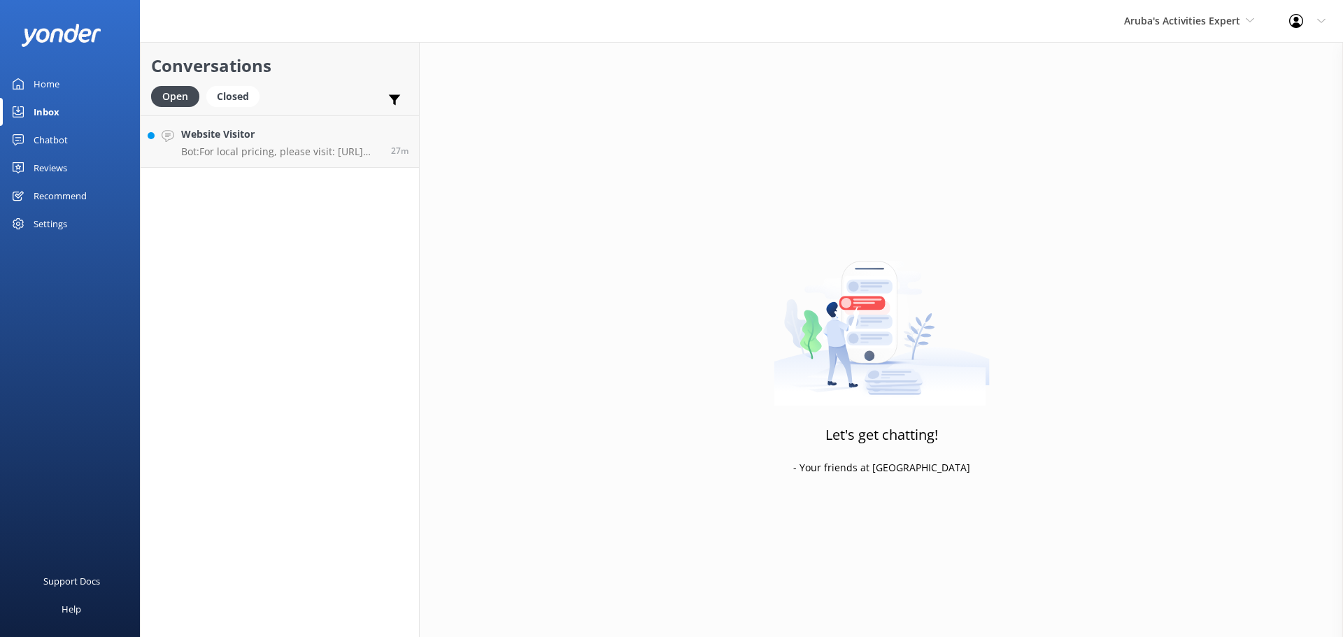
click at [295, 147] on p "Bot: For local pricing, please visit: https://depalmisland.com/residents/." at bounding box center [280, 151] width 199 height 13
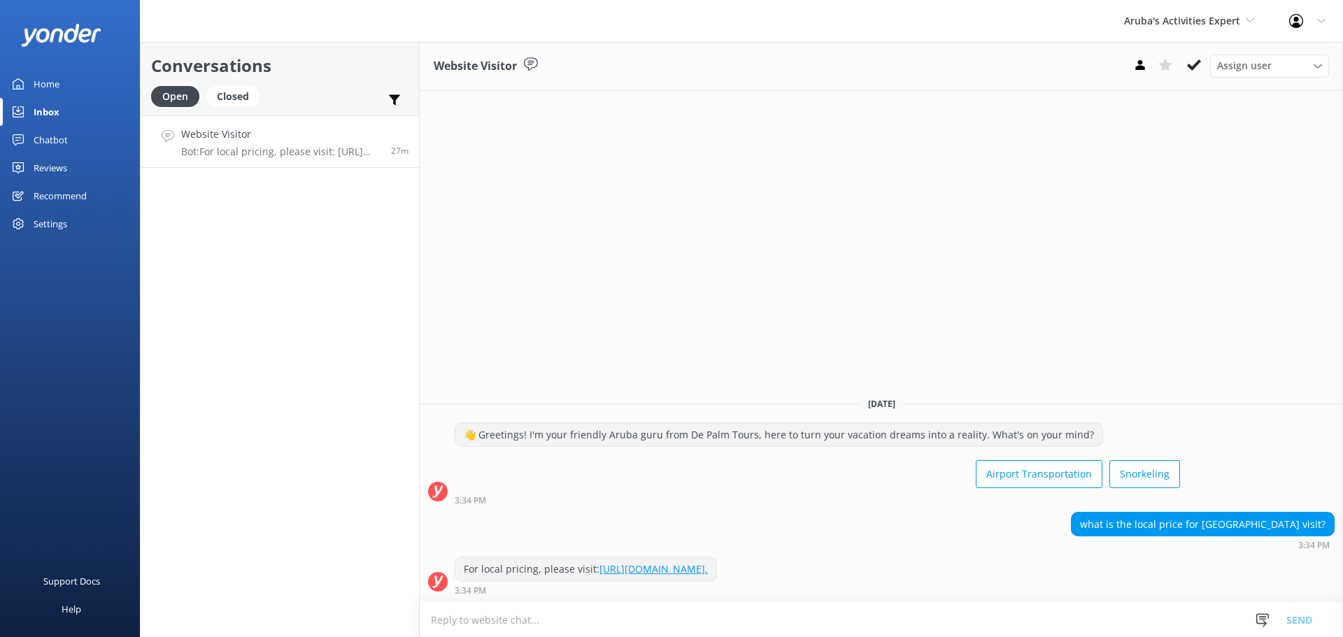
click at [762, 625] on textarea at bounding box center [881, 620] width 923 height 34
click at [1290, 619] on button "Send" at bounding box center [1299, 619] width 52 height 35
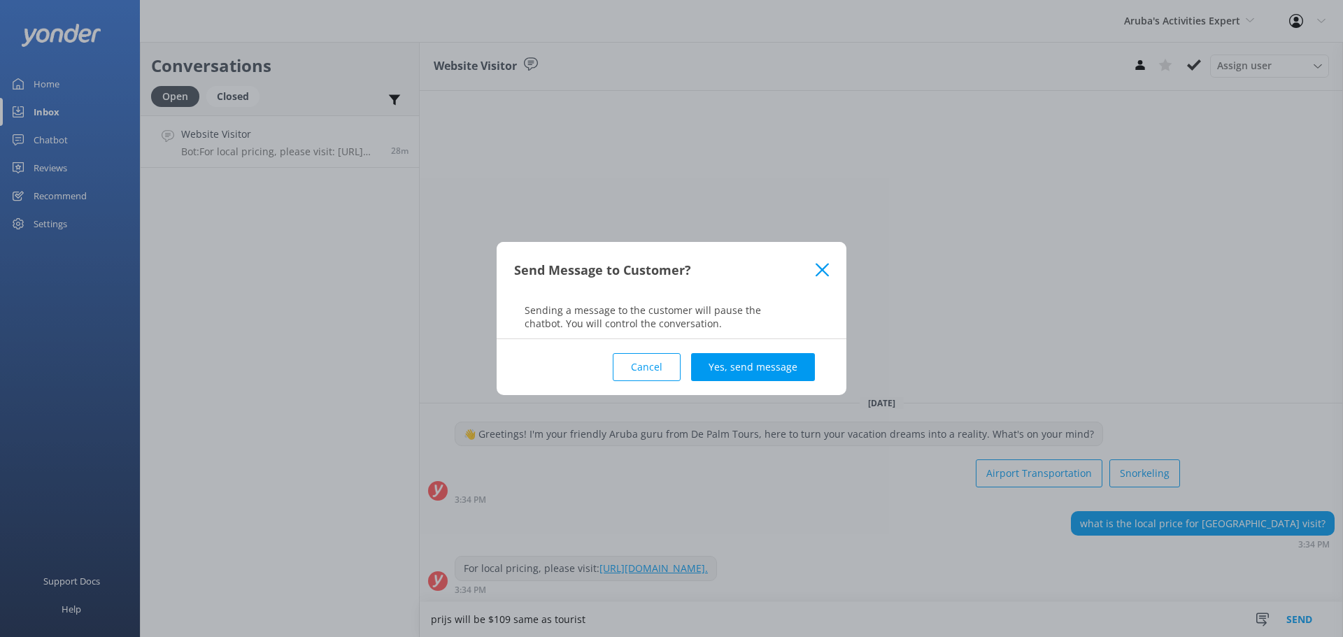
click at [633, 353] on div "Cancel Yes, send message" at bounding box center [671, 367] width 315 height 56
click at [639, 374] on button "Cancel" at bounding box center [647, 367] width 68 height 28
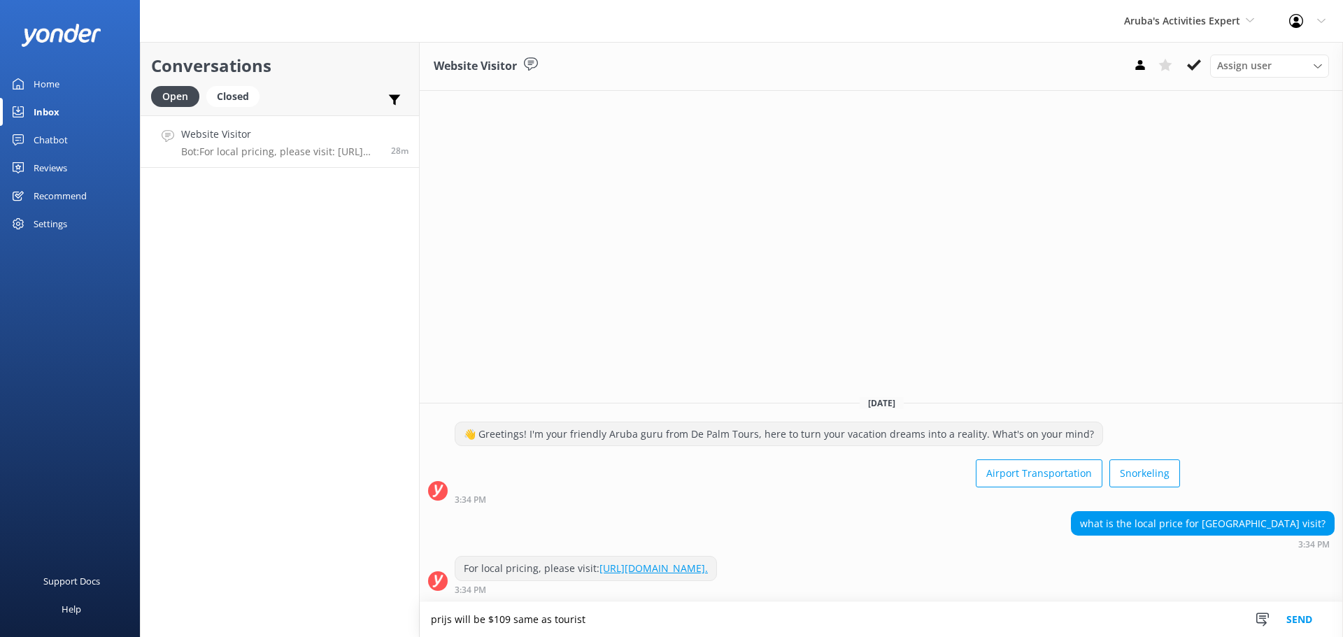
click at [448, 622] on textarea "prijs will be $109 same as tourist" at bounding box center [881, 619] width 923 height 35
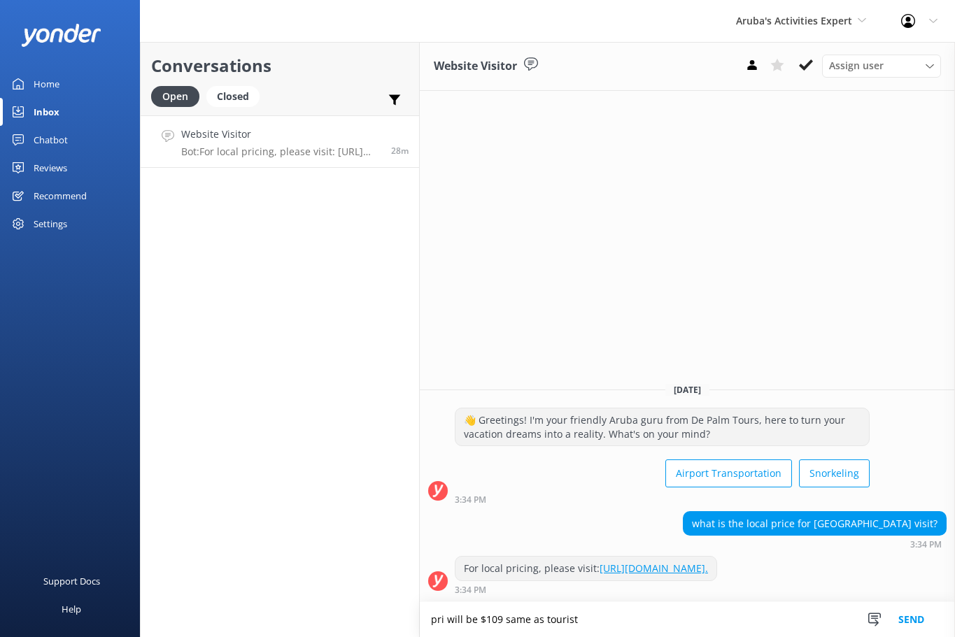
click at [446, 615] on textarea "pri will be $109 same as tourist" at bounding box center [687, 619] width 535 height 35
type textarea "price will be $109 same as tourist"
click at [908, 610] on button "Send" at bounding box center [911, 619] width 52 height 35
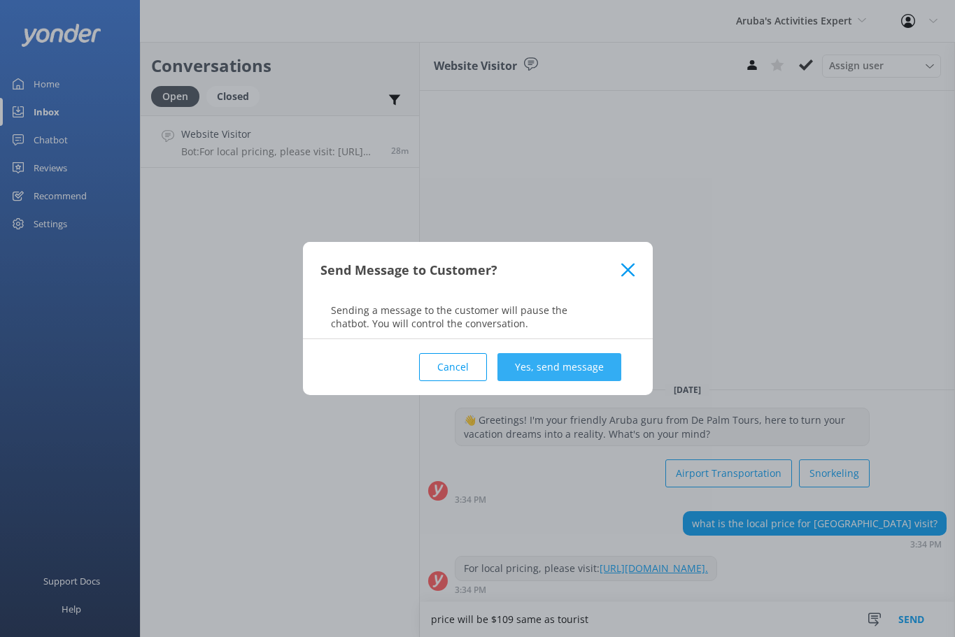
click at [536, 377] on button "Yes, send message" at bounding box center [559, 367] width 124 height 28
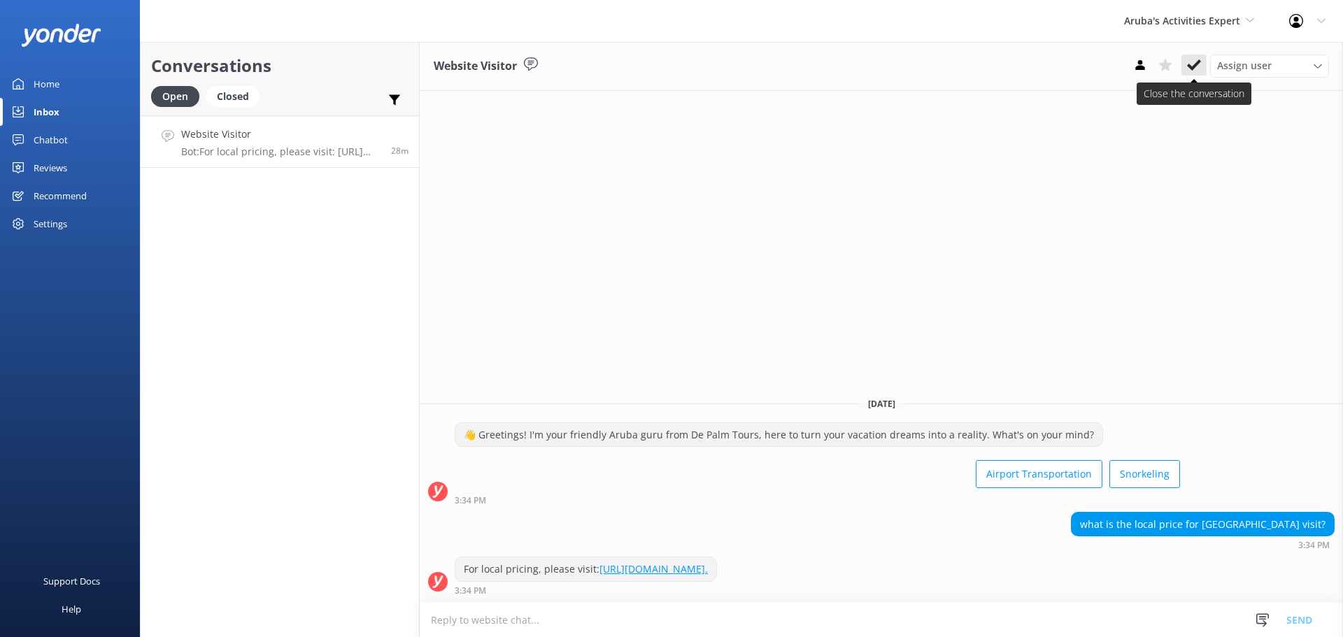
click at [1202, 63] on button at bounding box center [1193, 65] width 25 height 21
click at [1209, 11] on div "Aruba's Activities Expert De Palm Island Aruba's Activities Expert The Captain" at bounding box center [1189, 21] width 165 height 42
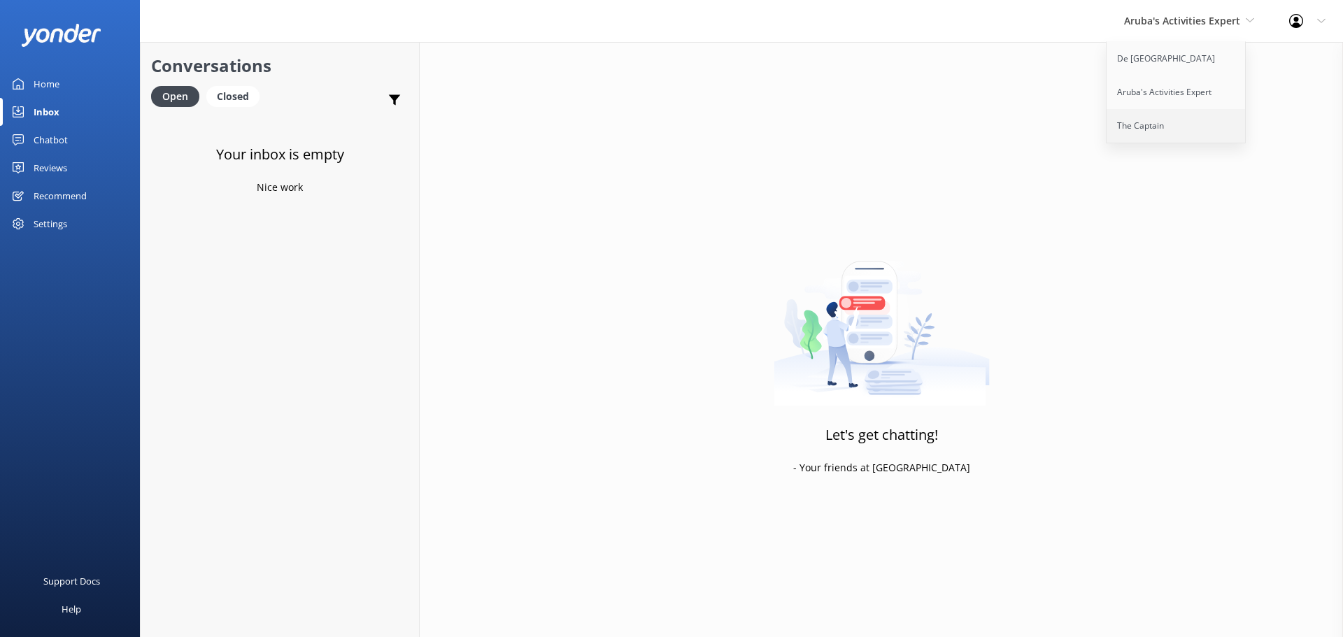
click at [1176, 113] on link "The Captain" at bounding box center [1177, 126] width 140 height 34
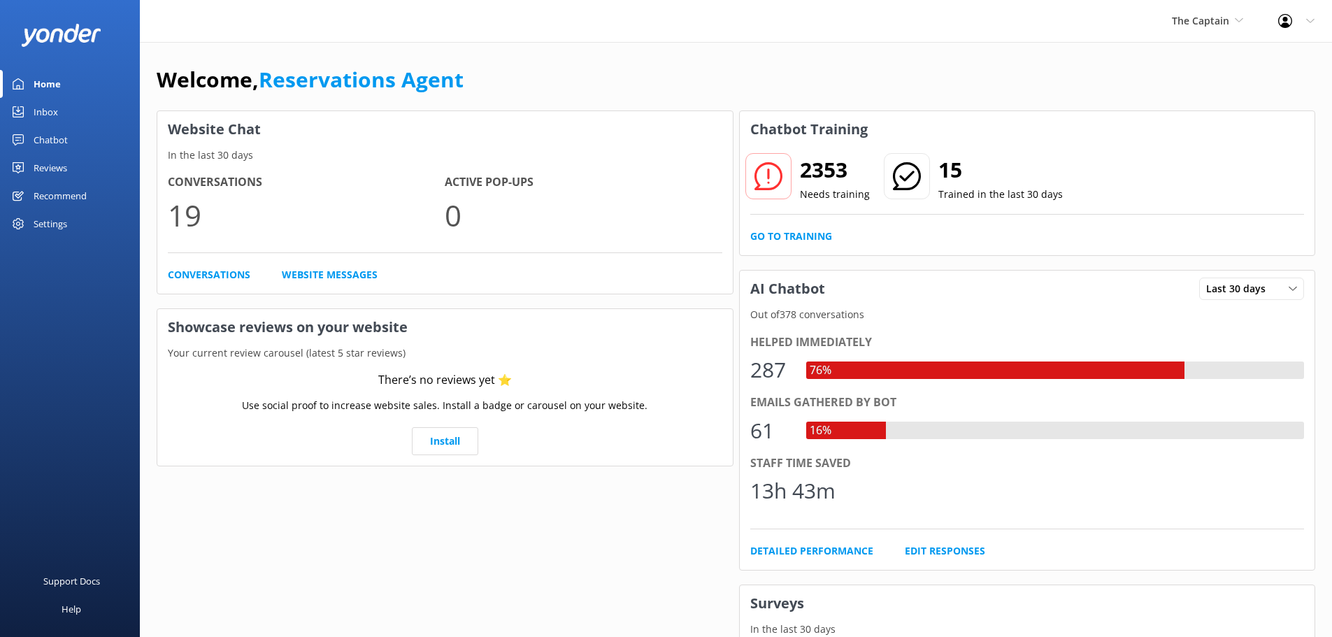
click at [43, 108] on div "Inbox" at bounding box center [46, 112] width 24 height 28
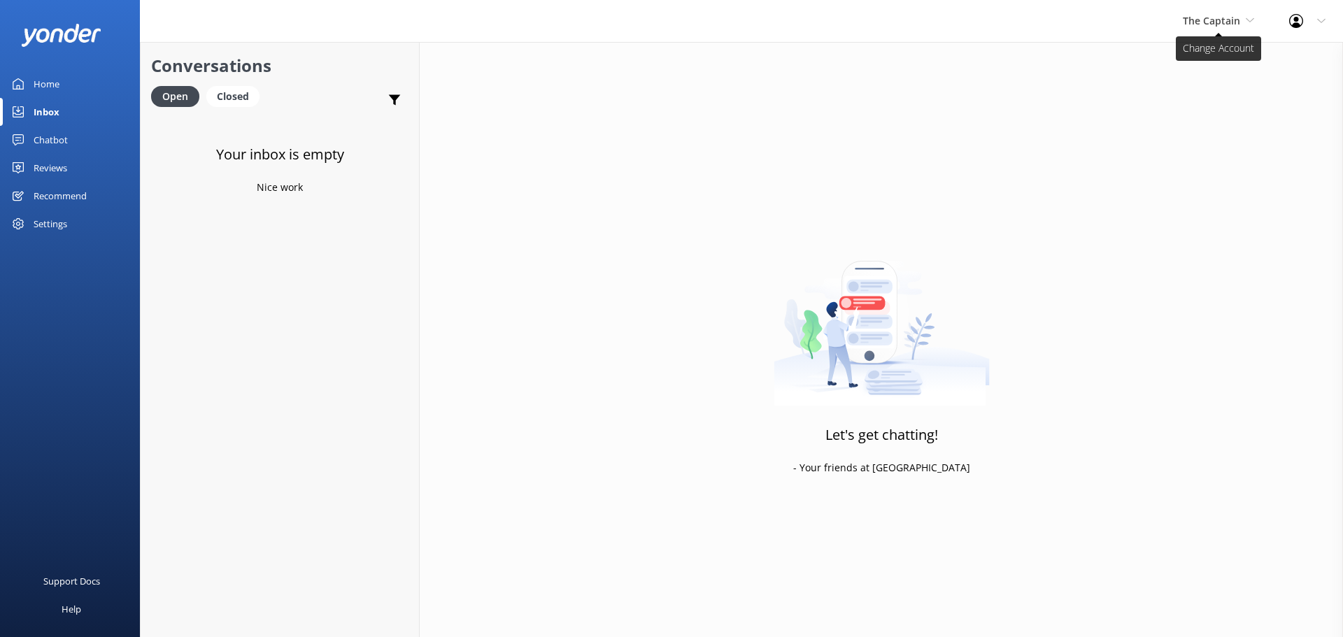
click at [1202, 23] on span "The Captain" at bounding box center [1211, 20] width 57 height 13
click at [1196, 48] on link "De [GEOGRAPHIC_DATA]" at bounding box center [1235, 59] width 140 height 34
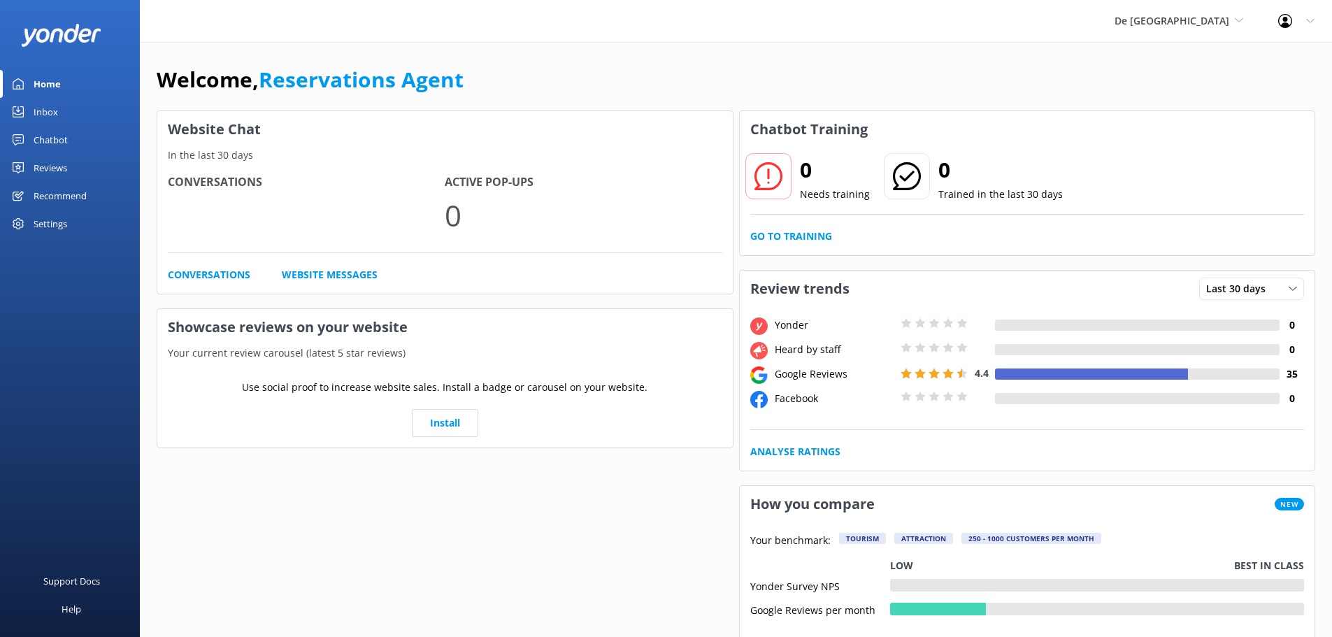
click at [79, 116] on link "Inbox" at bounding box center [70, 112] width 140 height 28
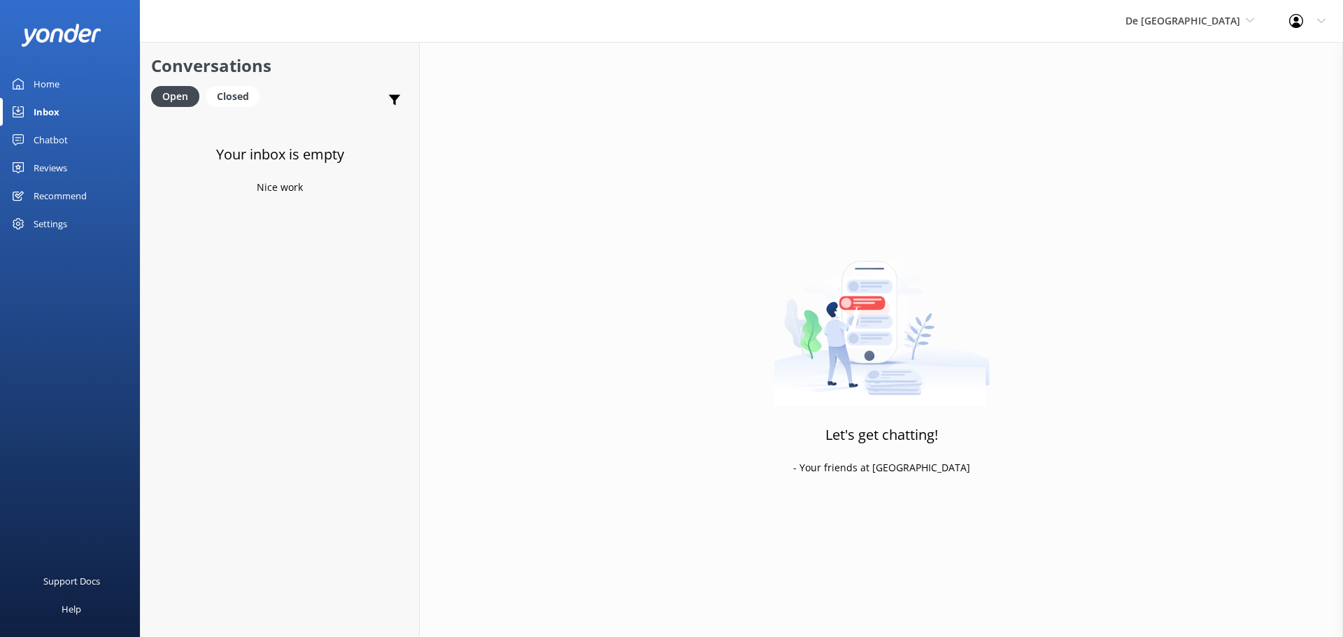
click at [1219, 12] on div "De Palm Island De Palm Island Aruba's Activities Expert The Captain" at bounding box center [1190, 21] width 164 height 42
click at [1190, 83] on link "Aruba's Activities Expert" at bounding box center [1178, 93] width 140 height 34
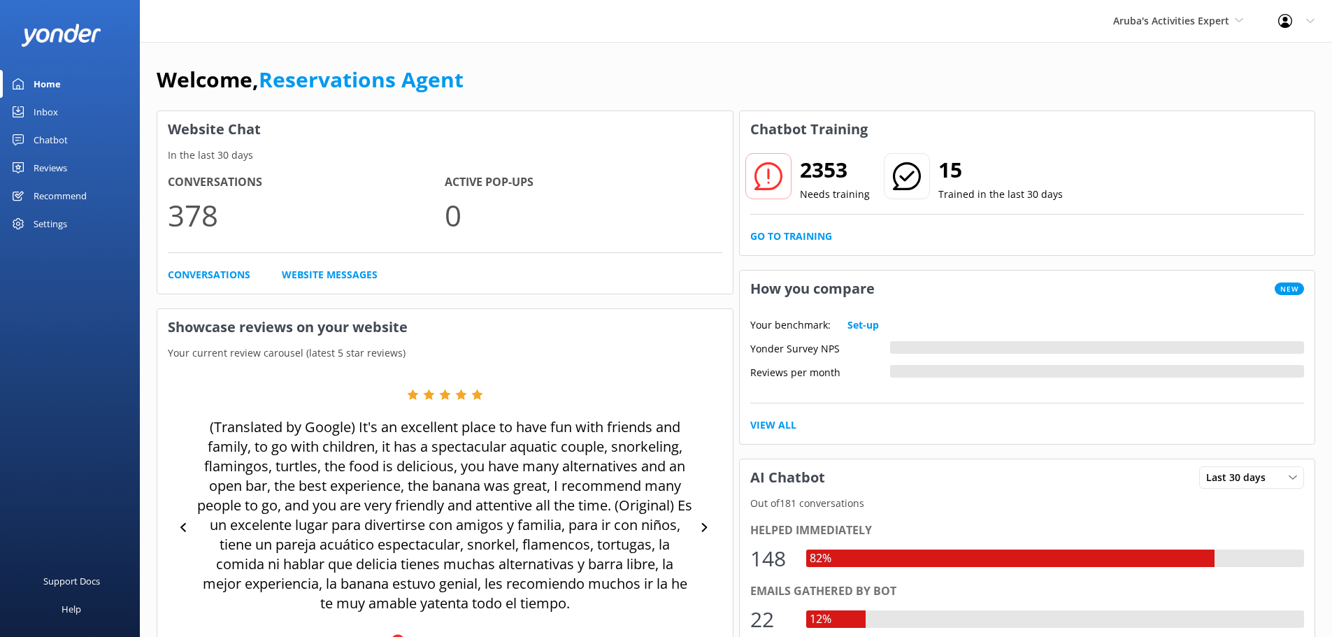
click at [63, 112] on link "Inbox" at bounding box center [70, 112] width 140 height 28
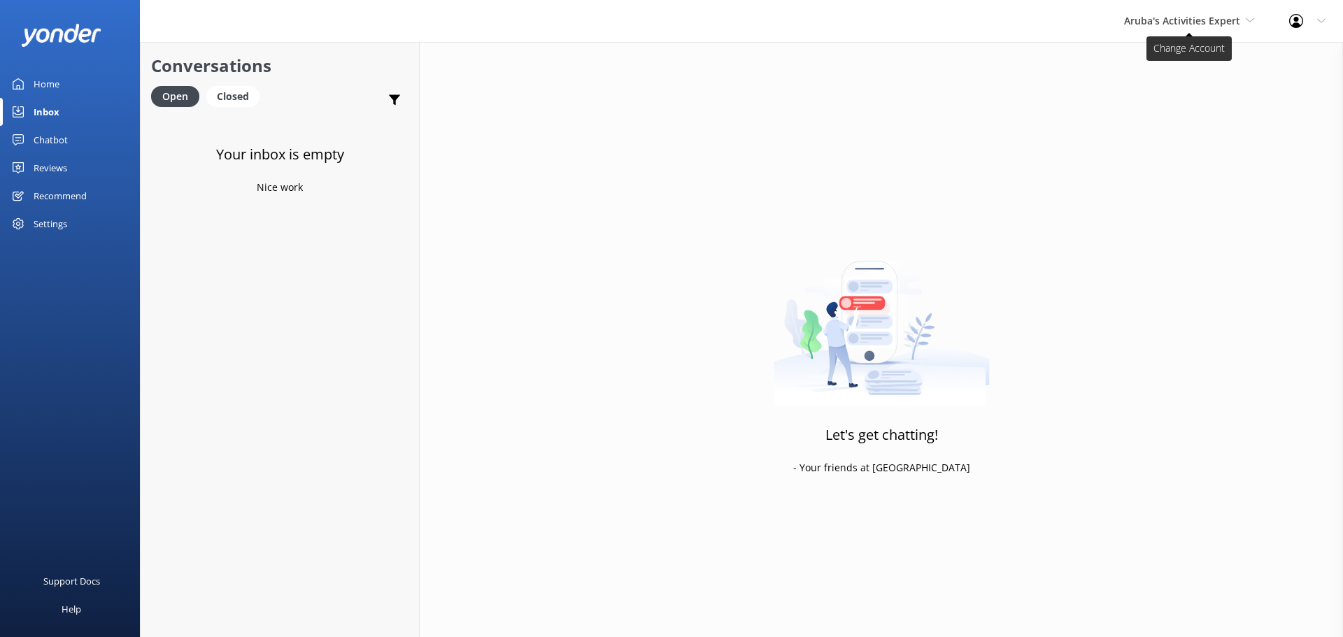
click at [1167, 25] on span "Aruba's Activities Expert" at bounding box center [1182, 20] width 116 height 13
click at [1144, 118] on link "The Captain" at bounding box center [1177, 126] width 140 height 34
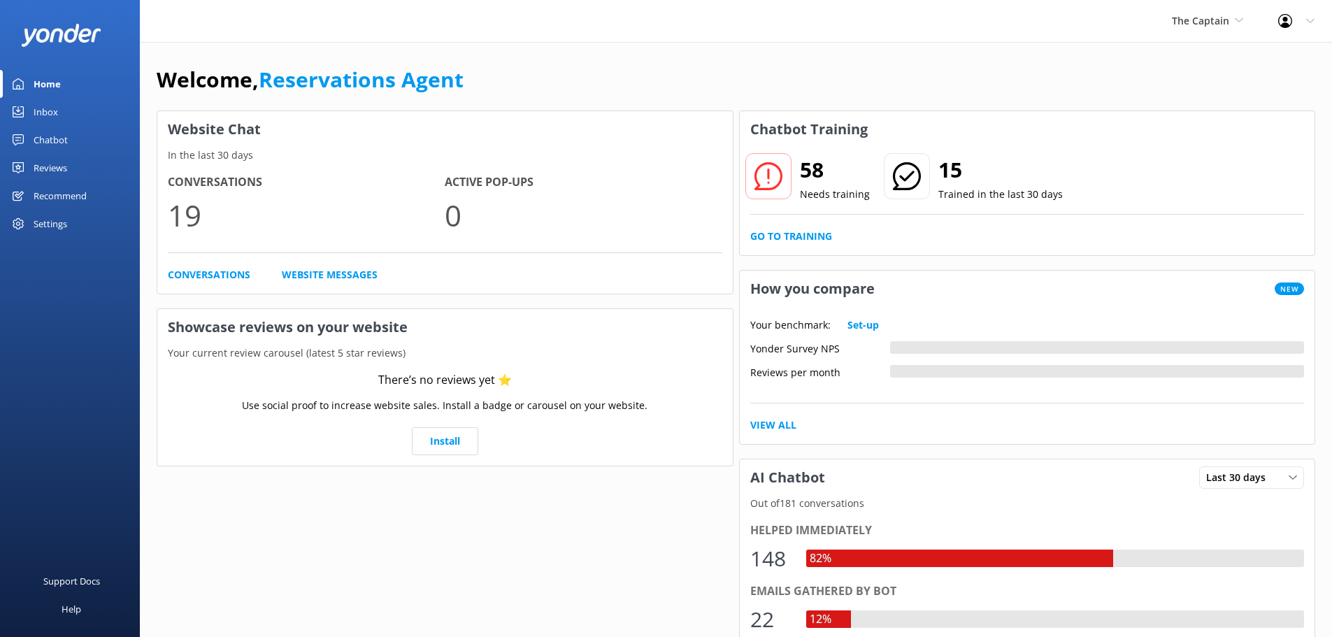
click at [57, 111] on div "Inbox" at bounding box center [46, 112] width 24 height 28
